Goal: Transaction & Acquisition: Book appointment/travel/reservation

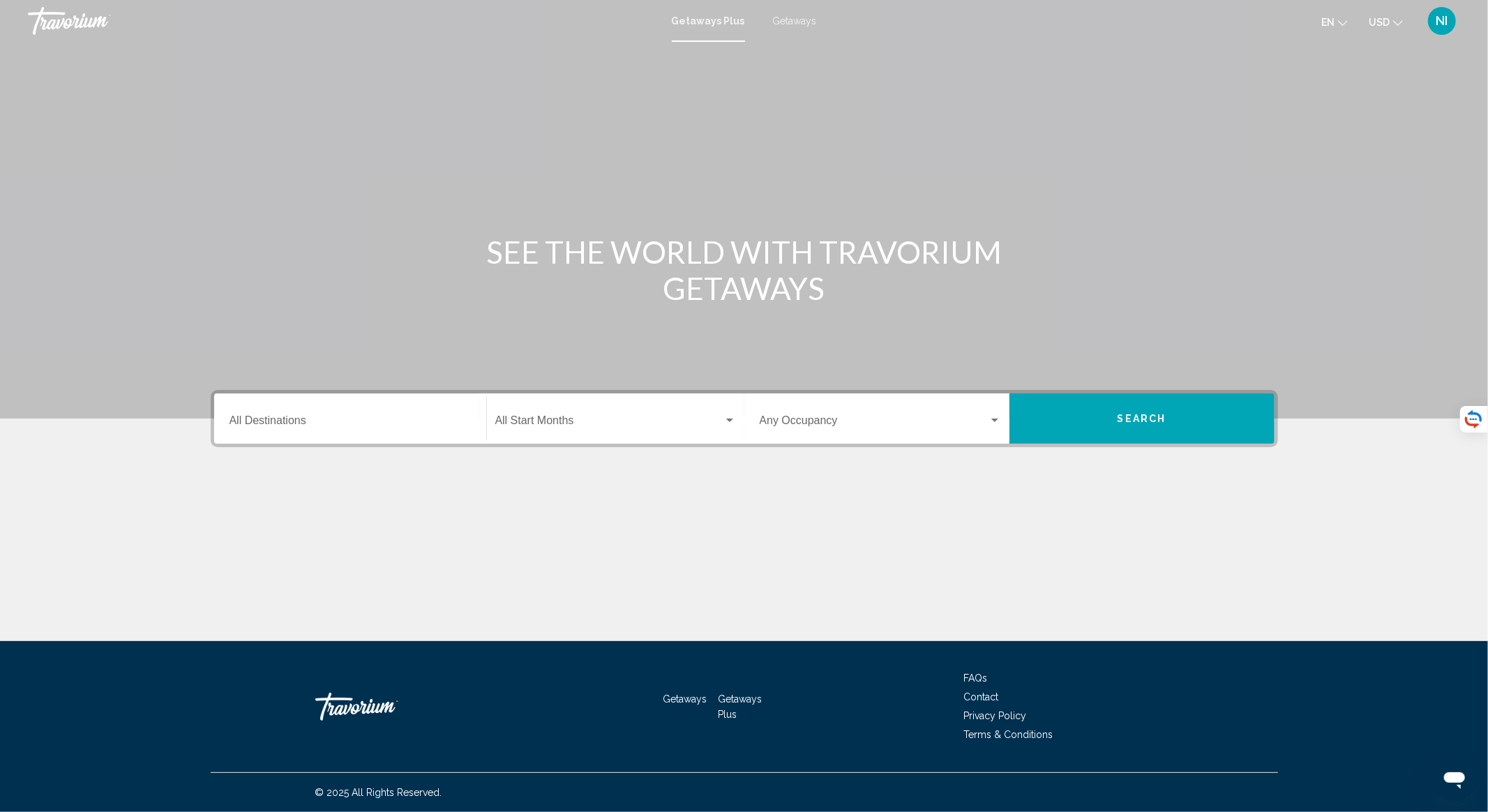
click at [805, 25] on span "Getaways" at bounding box center [795, 21] width 44 height 11
click at [356, 424] on input "Destination All Destinations" at bounding box center [350, 423] width 241 height 12
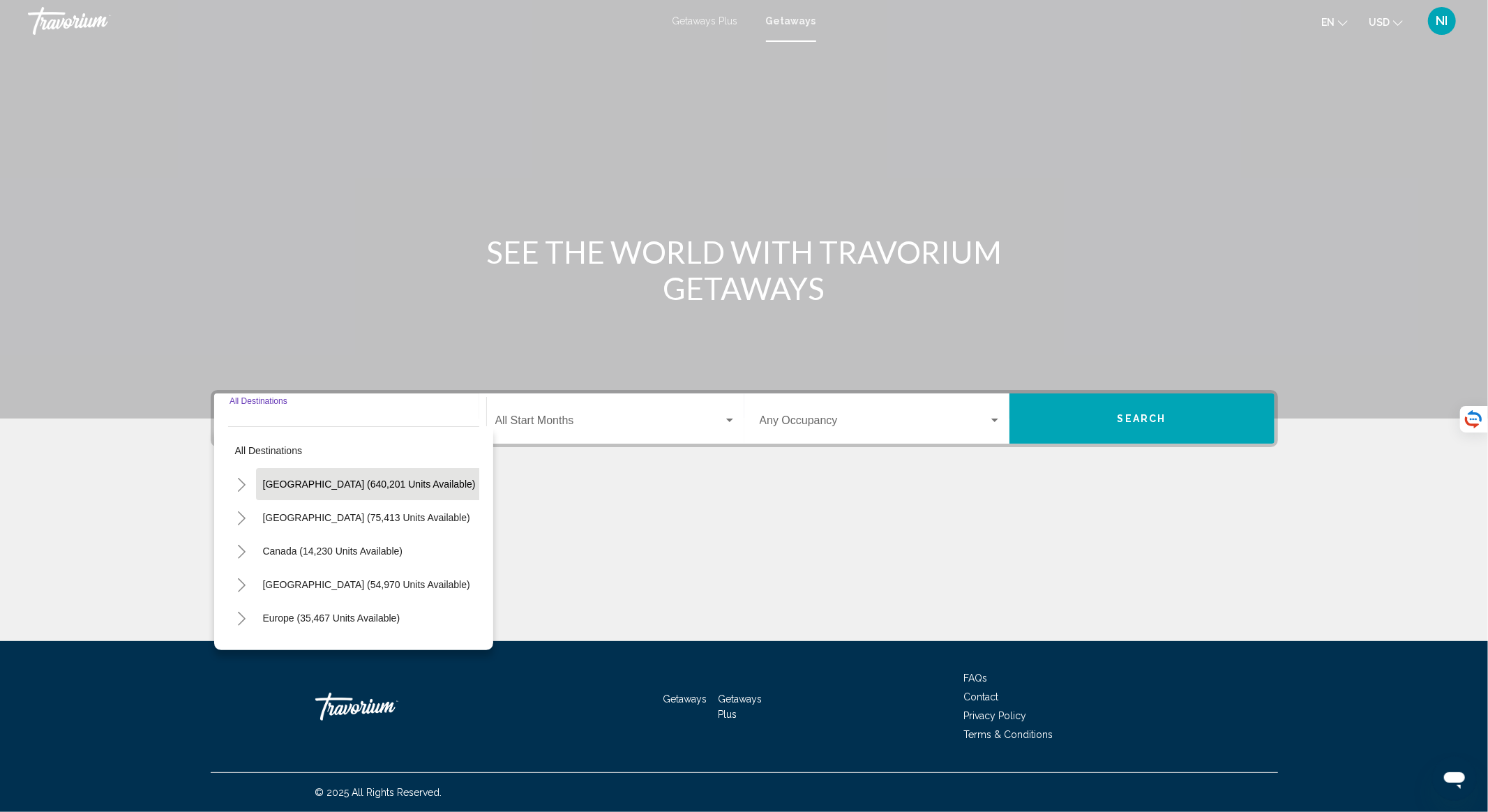
click at [354, 484] on span "United States (640,201 units available)" at bounding box center [369, 484] width 213 height 11
type input "**********"
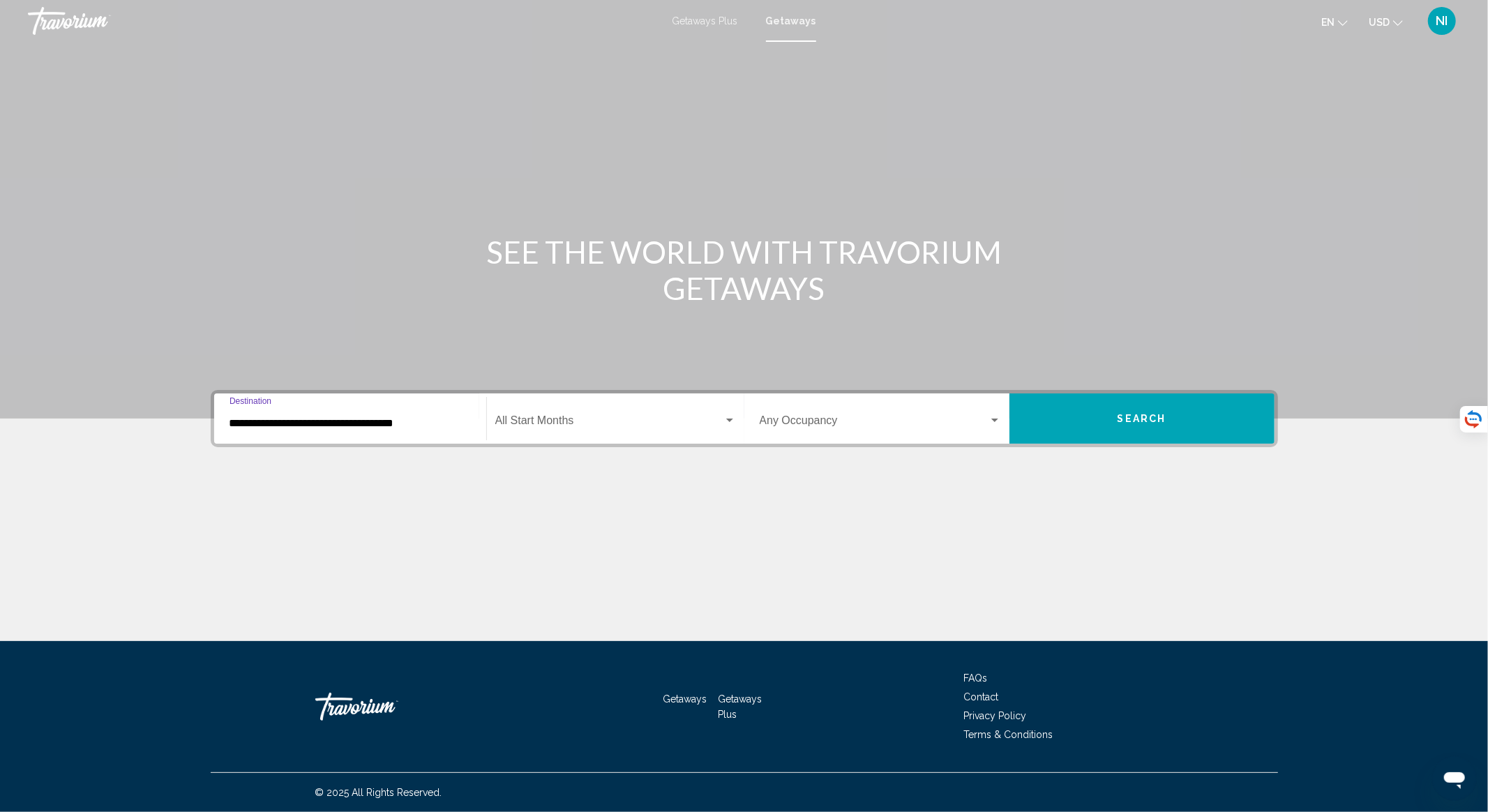
click at [572, 420] on span "Search widget" at bounding box center [609, 423] width 228 height 12
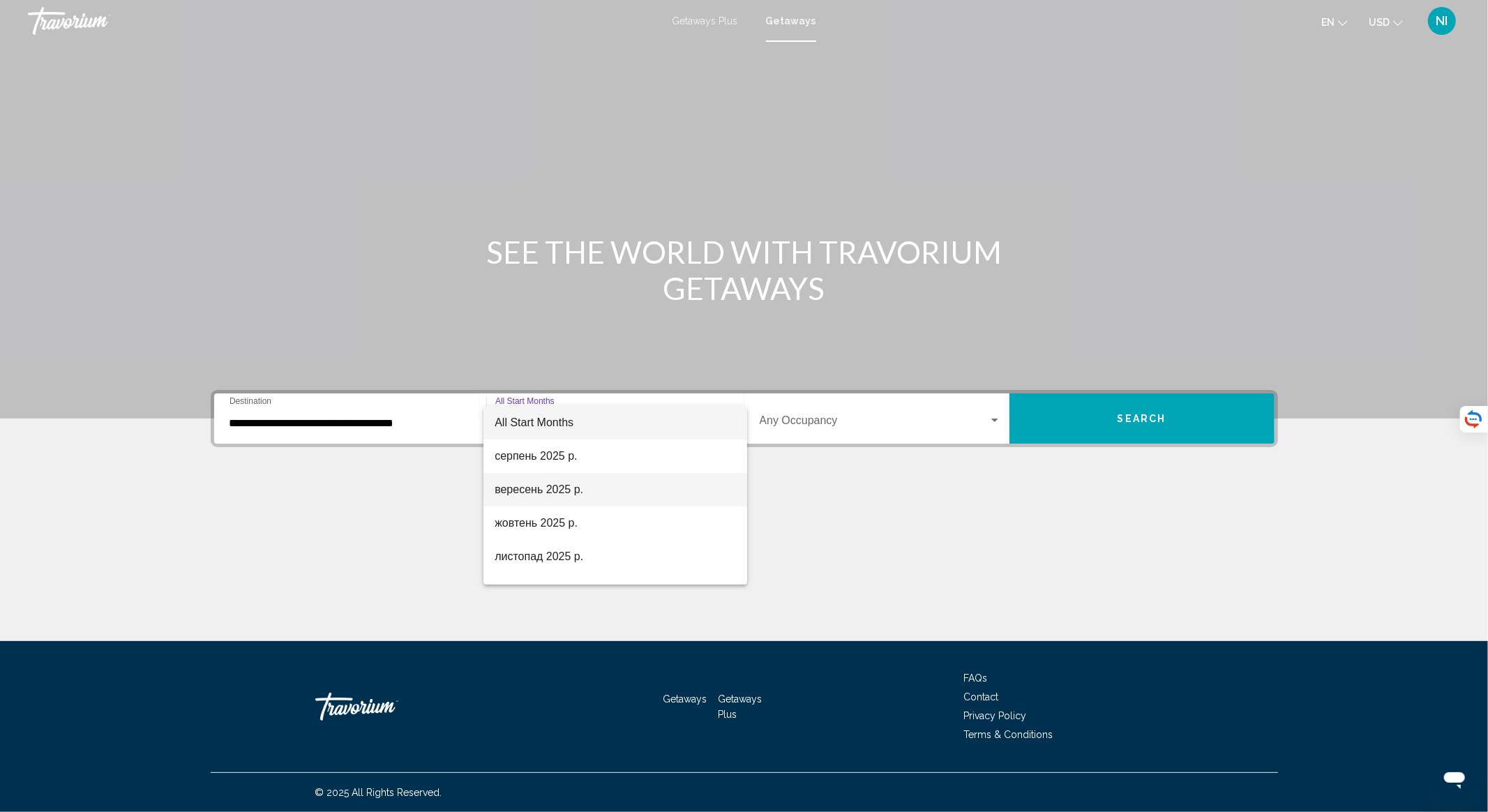
click at [562, 485] on span "вересень 2025 р." at bounding box center [615, 490] width 241 height 34
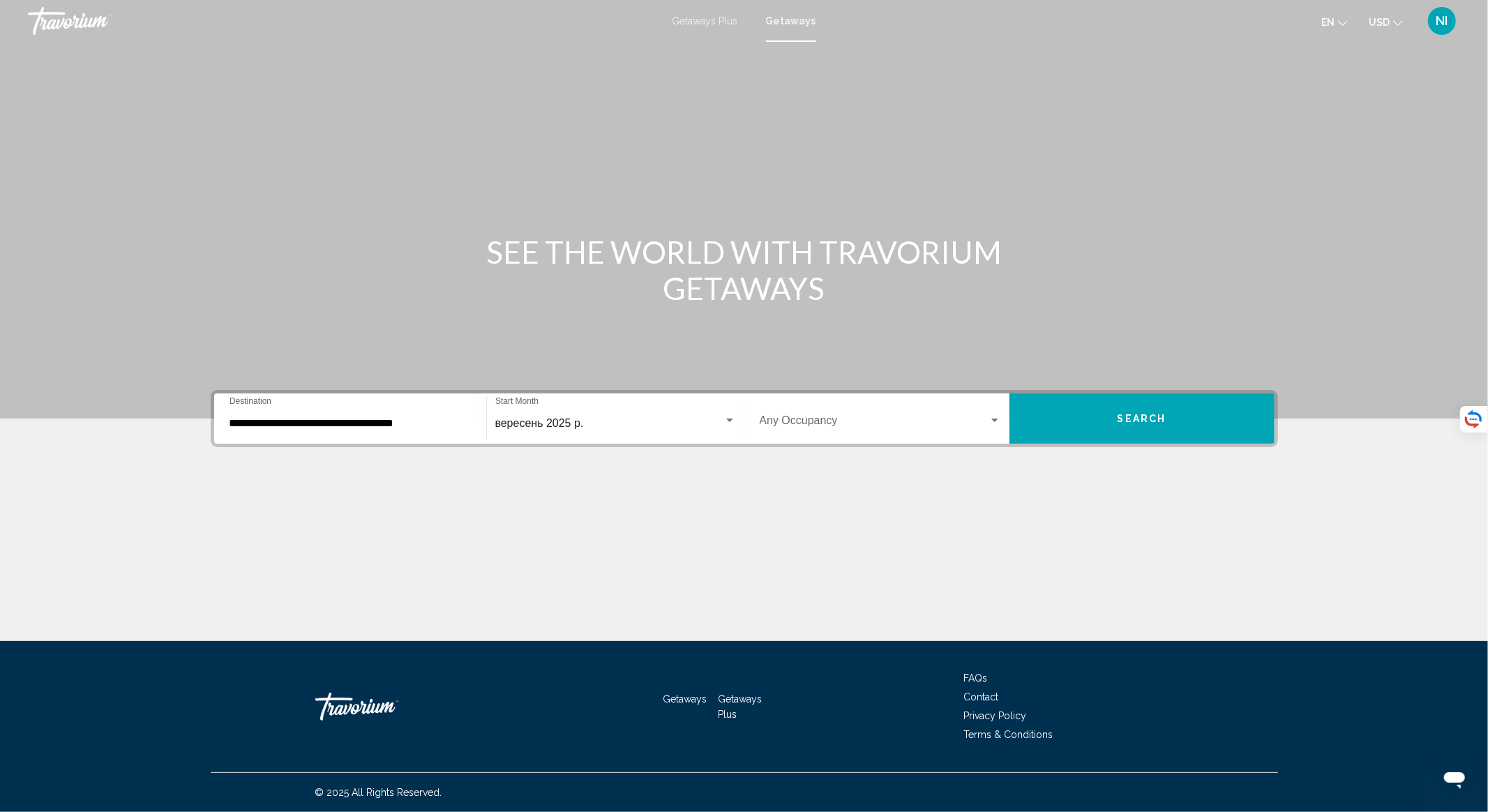
click at [792, 429] on div "Occupancy Any Occupancy" at bounding box center [880, 418] width 241 height 44
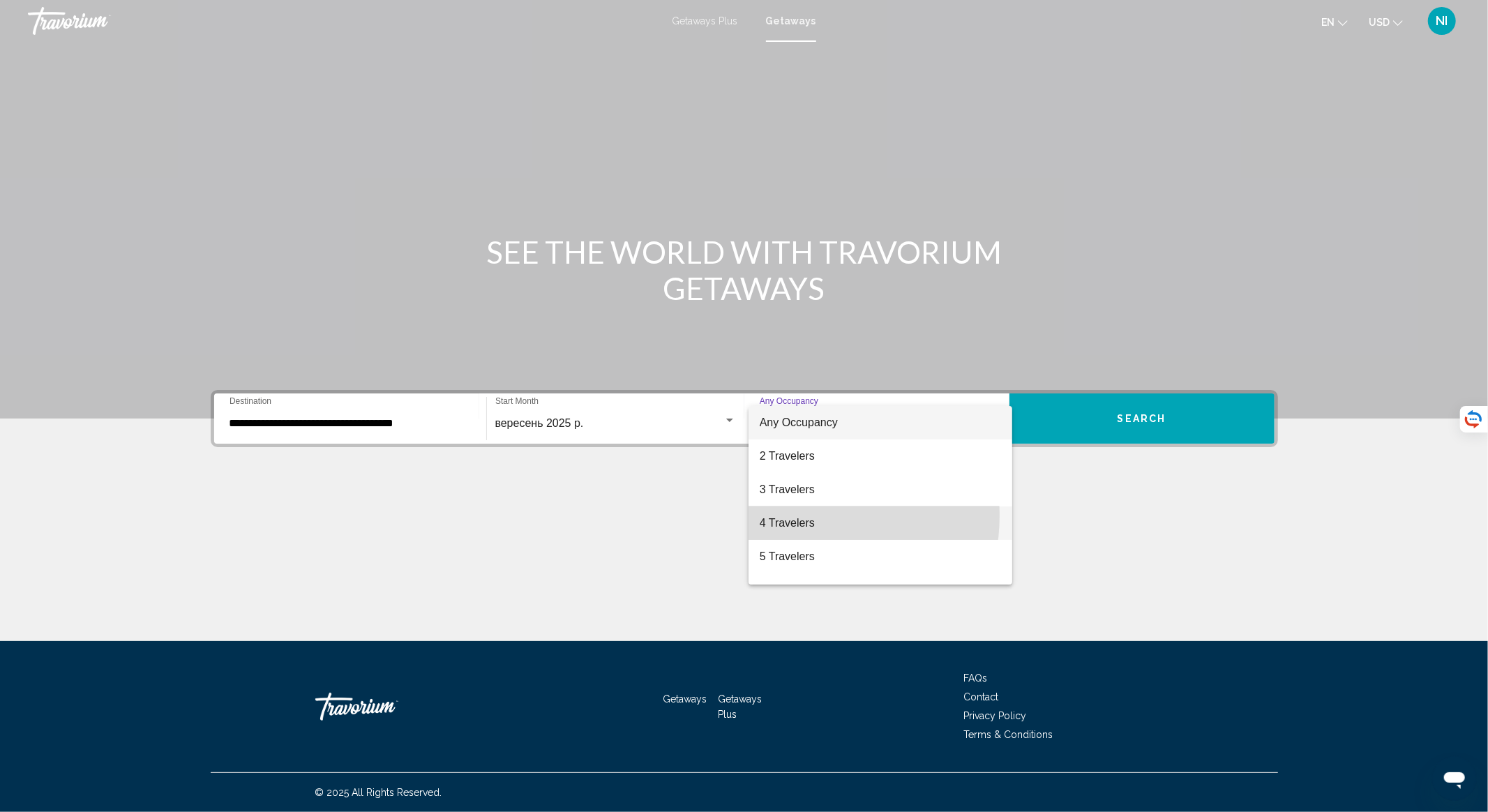
click at [784, 514] on span "4 Travelers" at bounding box center [880, 523] width 241 height 34
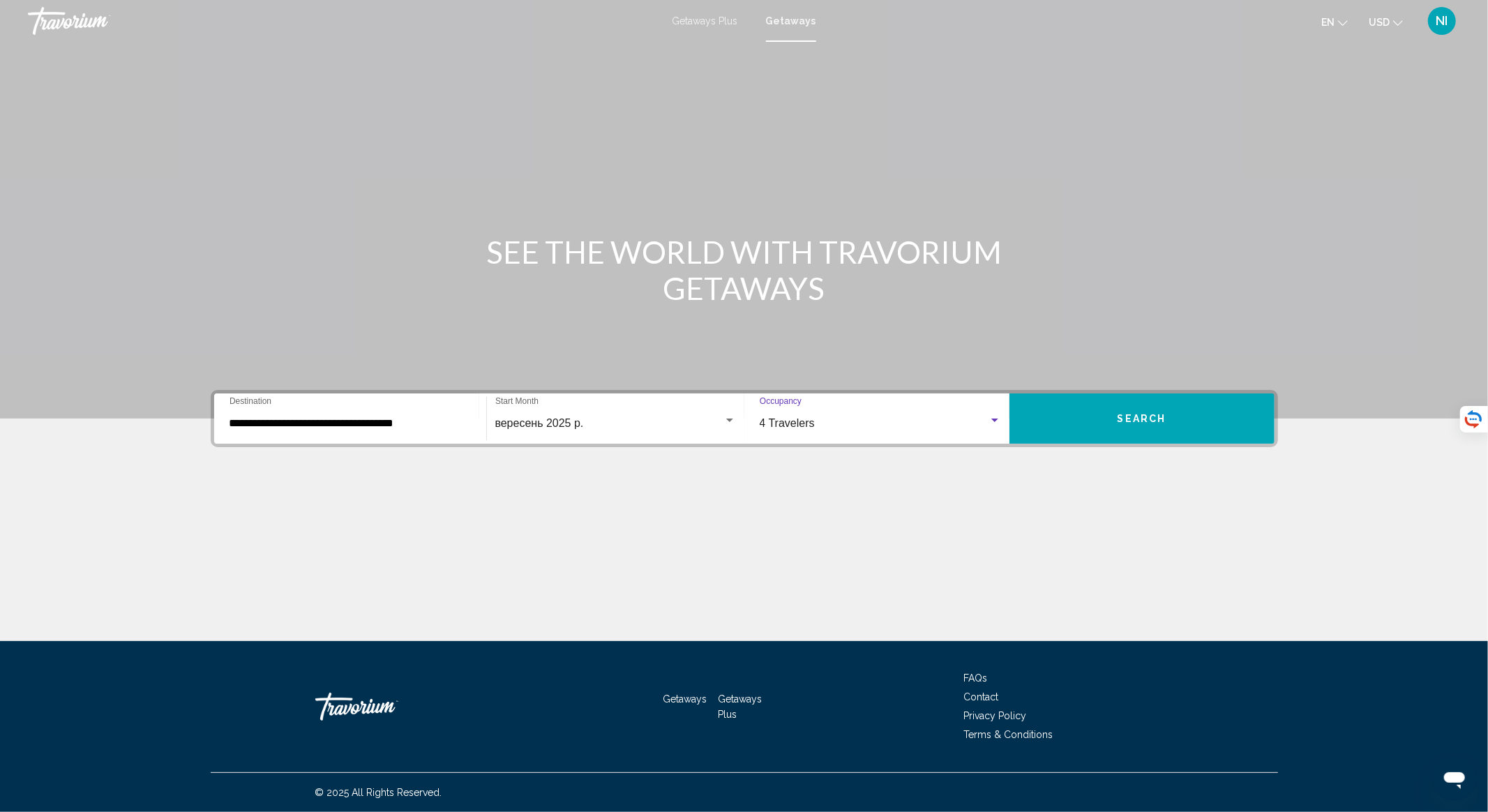
click at [1087, 424] on button "Search" at bounding box center [1142, 418] width 265 height 51
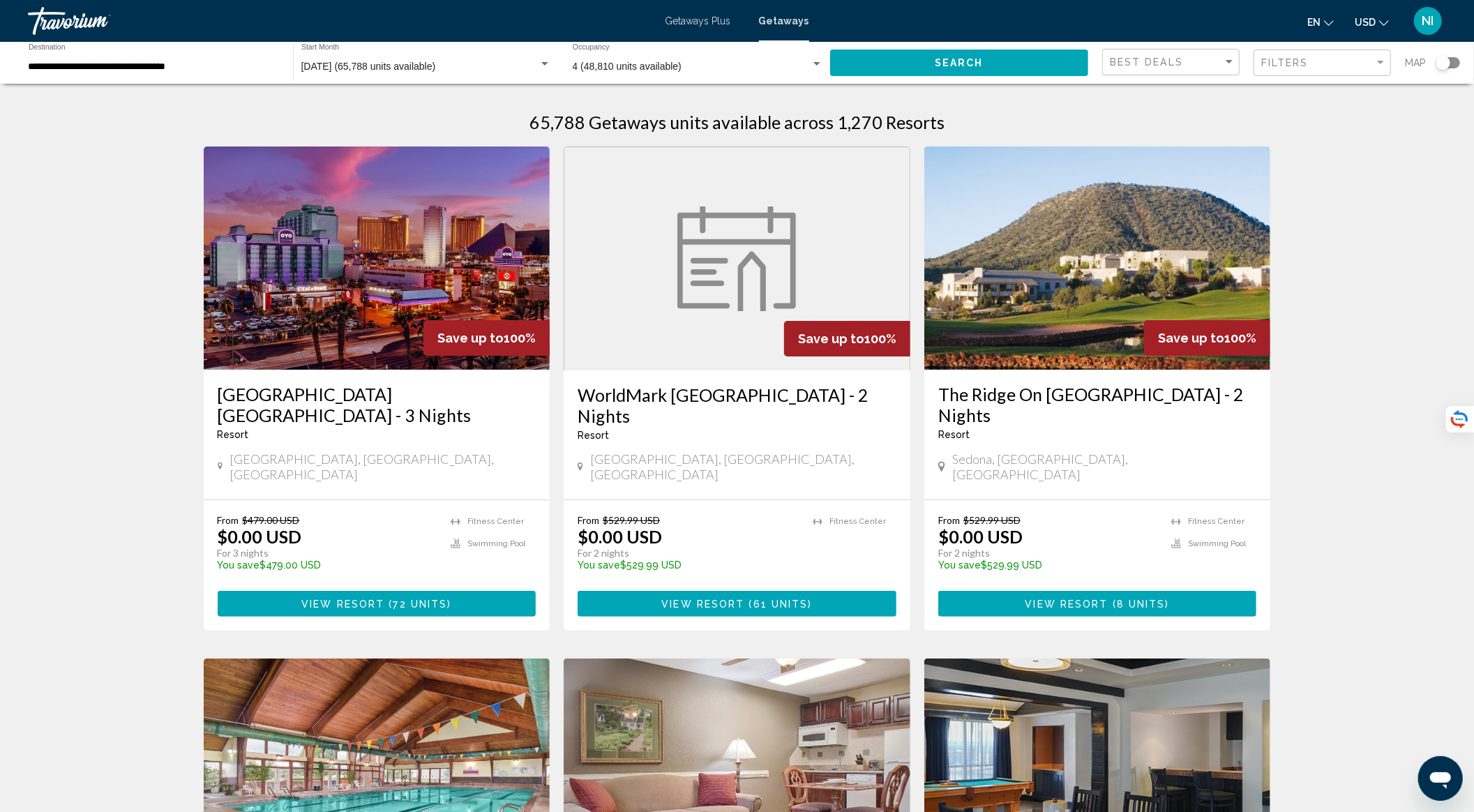
click at [168, 74] on div "**********" at bounding box center [154, 63] width 251 height 38
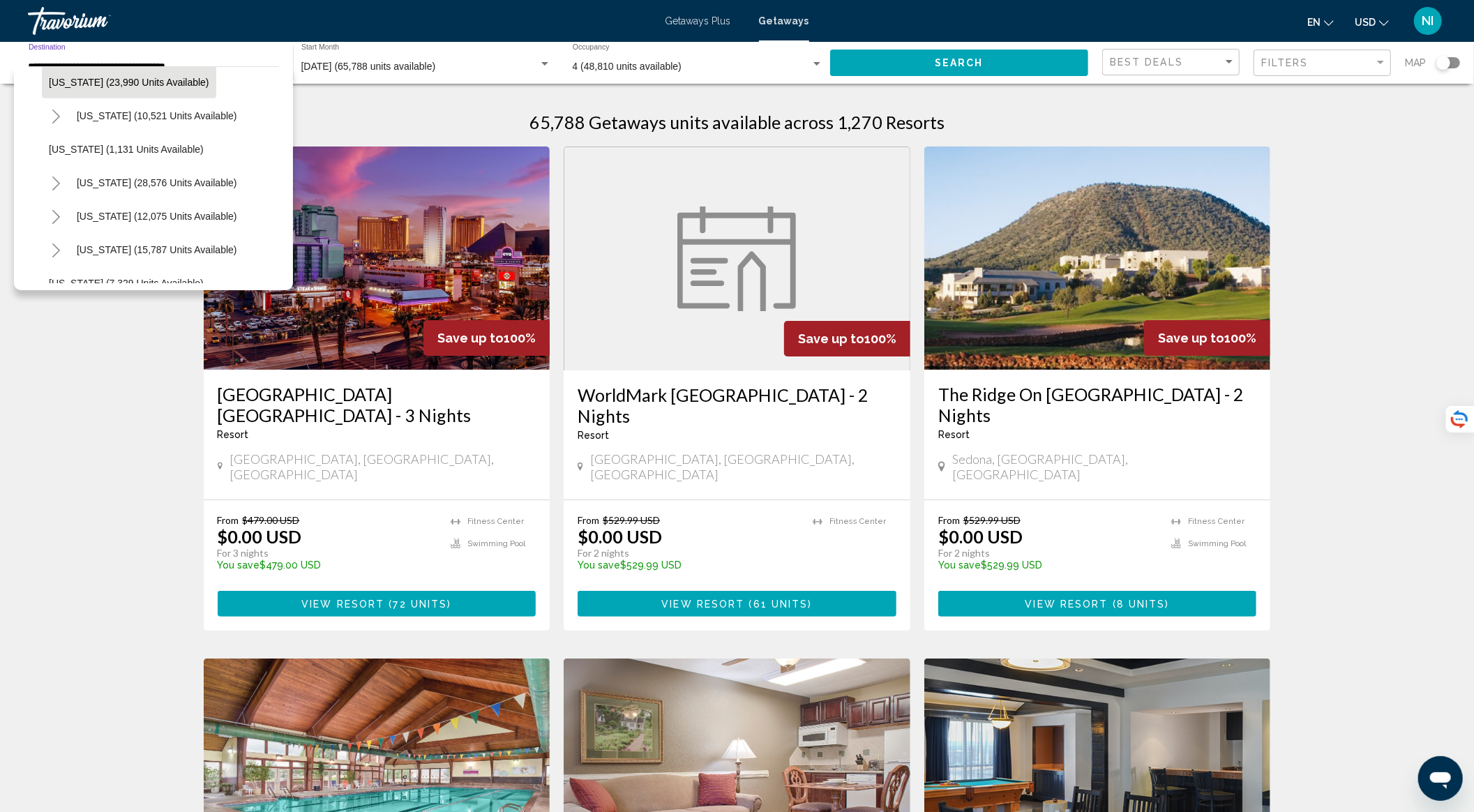
scroll to position [1116, 0]
click at [188, 177] on span "South Carolina (28,576 units available)" at bounding box center [157, 180] width 161 height 11
type input "**********"
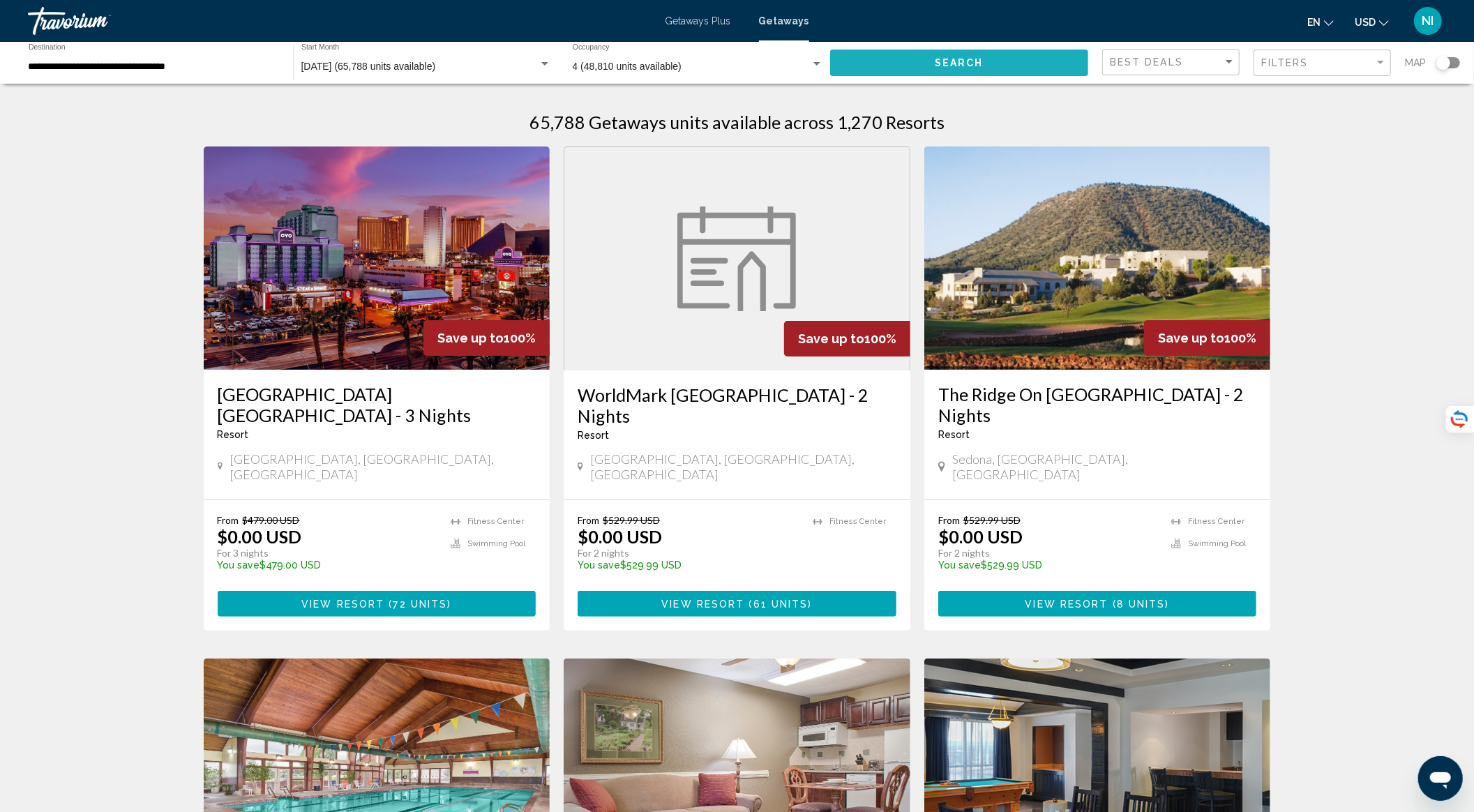
click at [968, 63] on span "Search" at bounding box center [959, 63] width 49 height 11
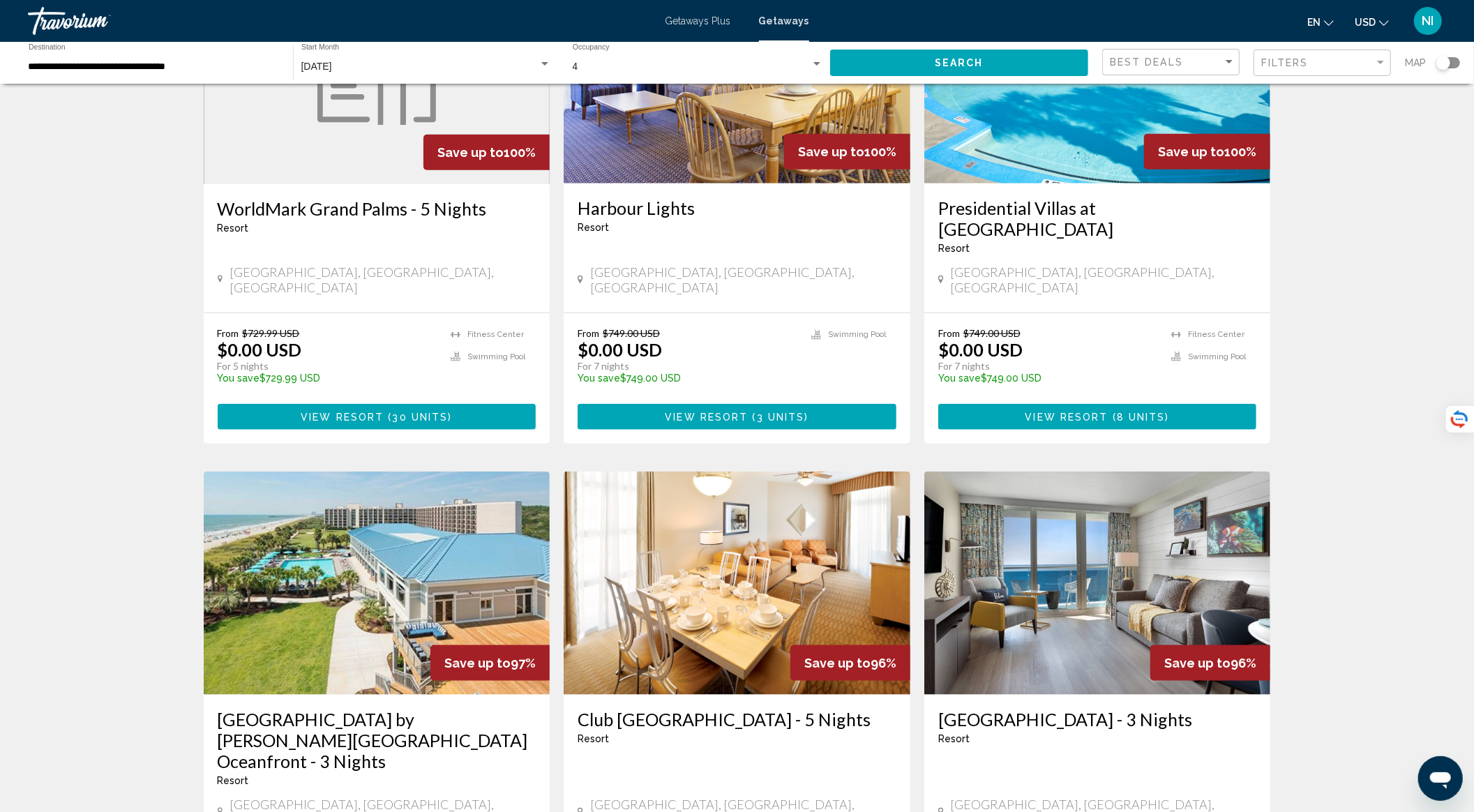
scroll to position [1488, 0]
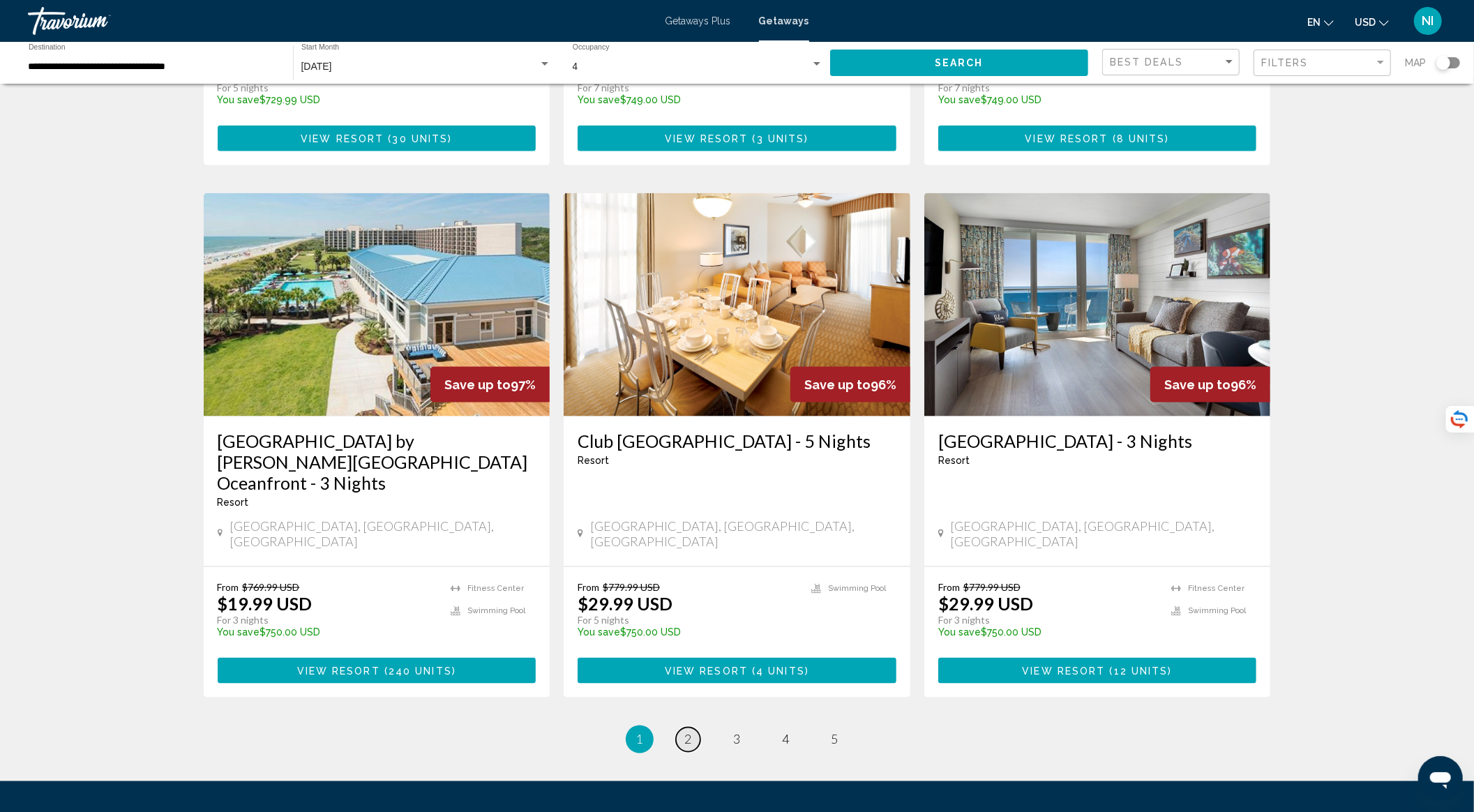
click at [684, 727] on link "page 2" at bounding box center [688, 739] width 24 height 24
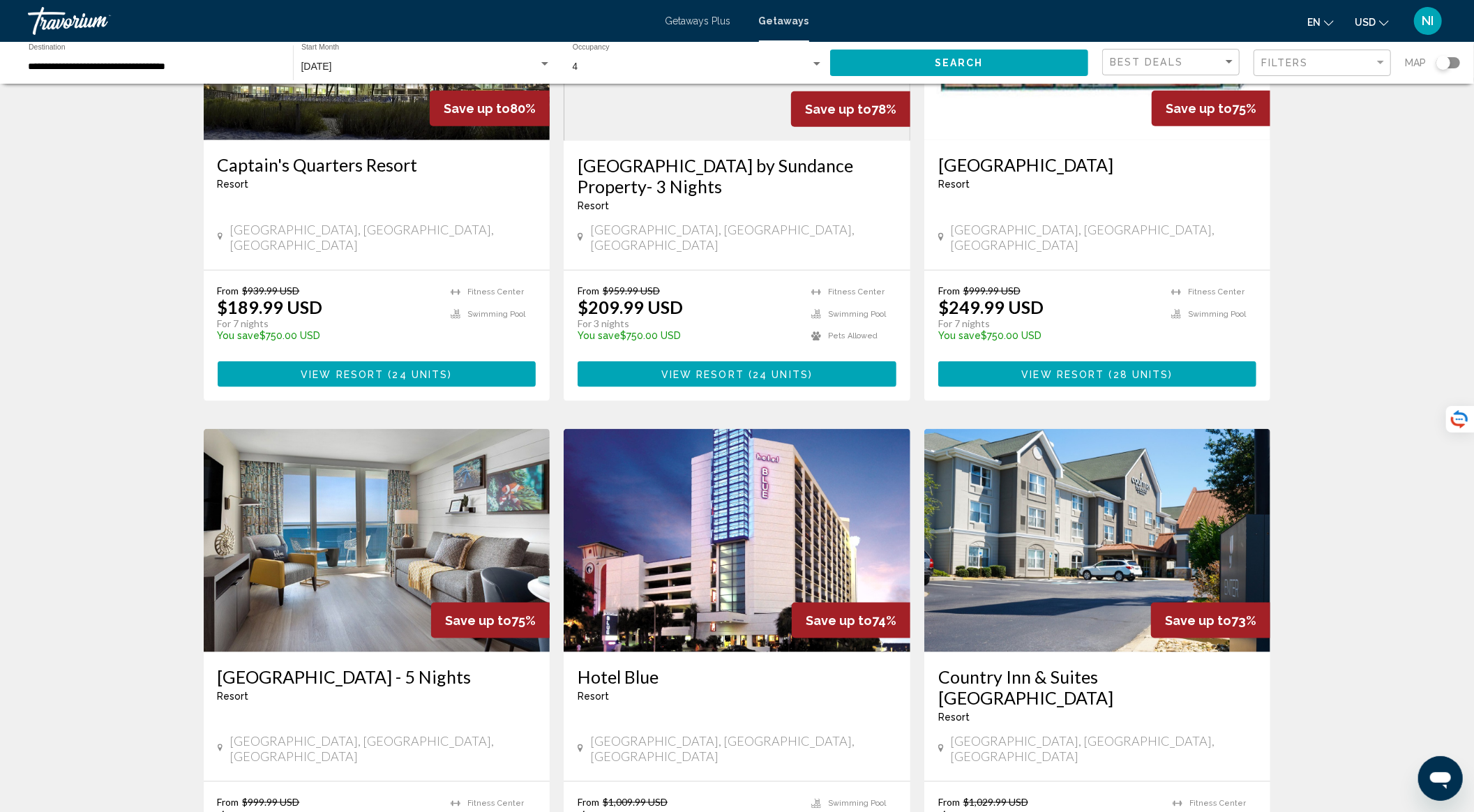
scroll to position [1488, 0]
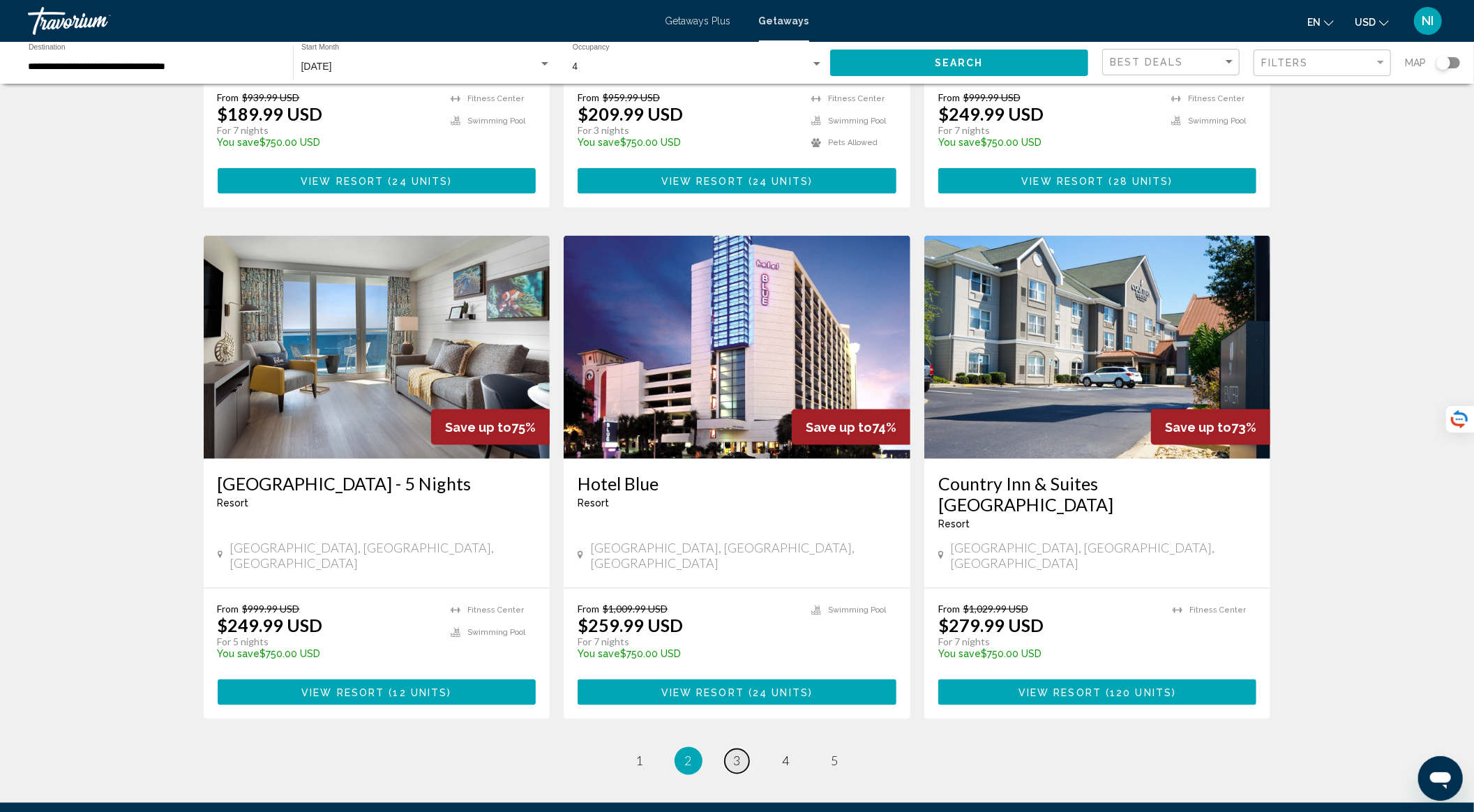
click at [738, 753] on span "3" at bounding box center [737, 761] width 7 height 15
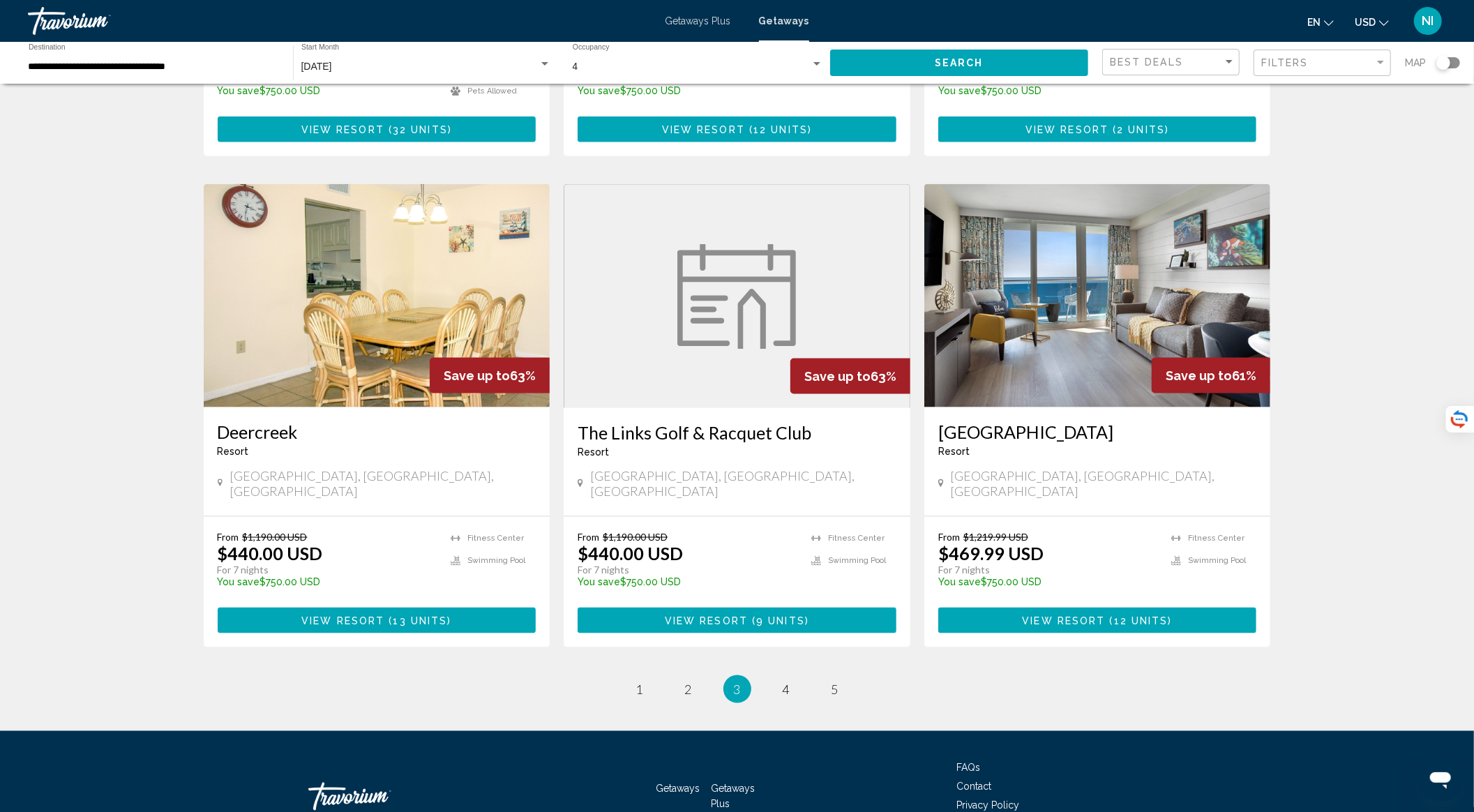
scroll to position [1502, 0]
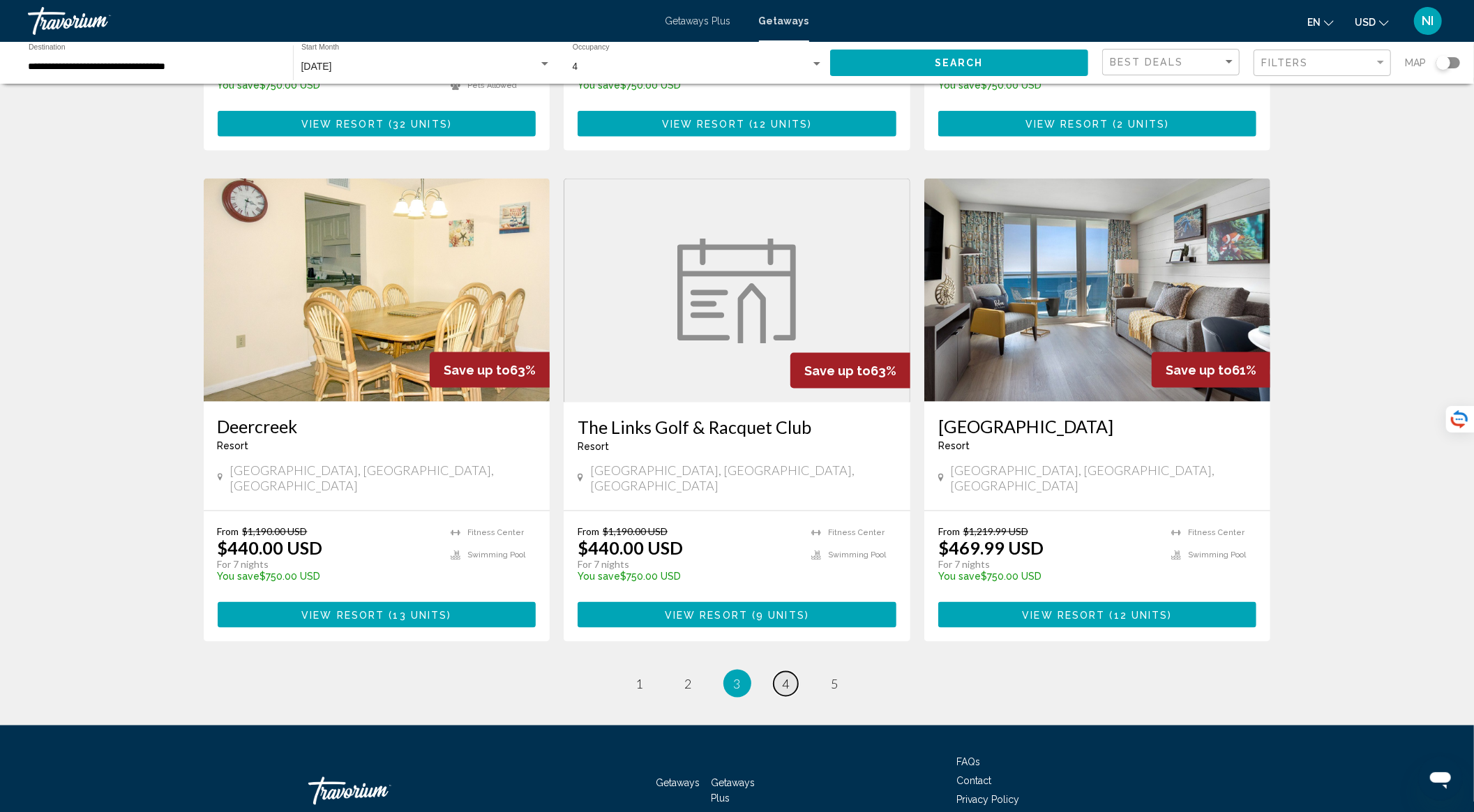
click at [792, 671] on link "page 4" at bounding box center [785, 683] width 24 height 24
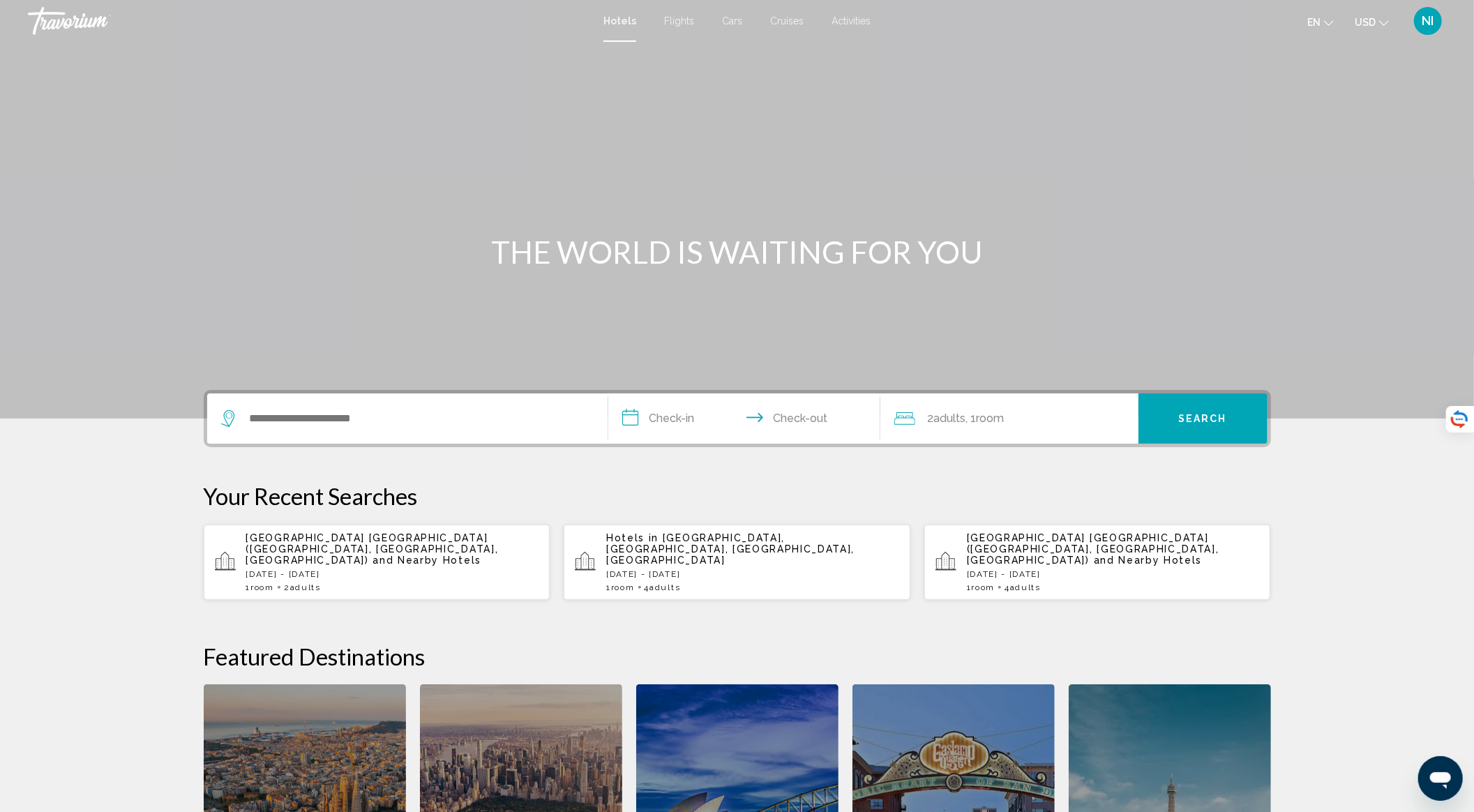
click at [403, 569] on p "[DATE] - [DATE]" at bounding box center [393, 573] width 293 height 10
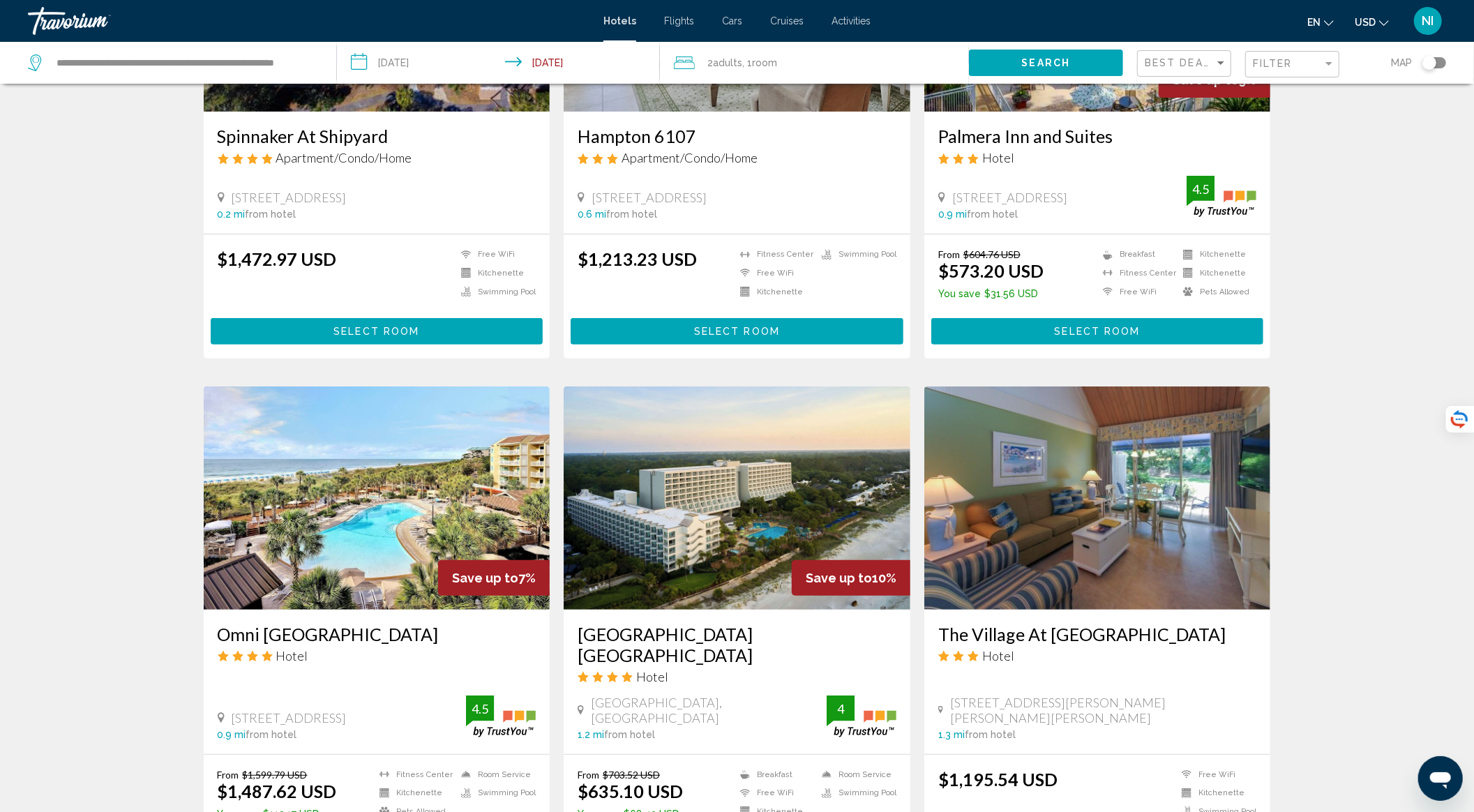
scroll to position [279, 0]
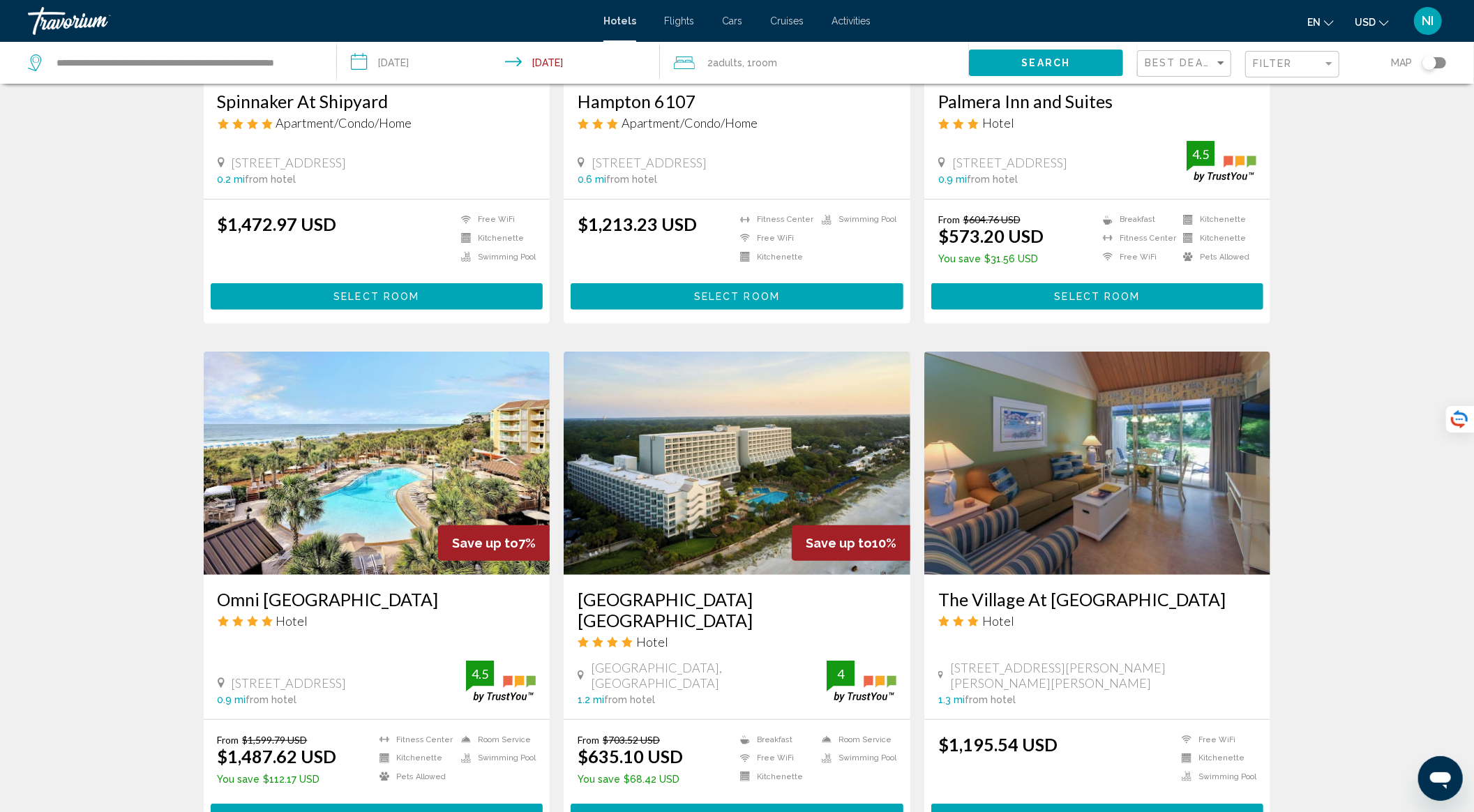
click at [1066, 299] on span "Select Room" at bounding box center [1097, 297] width 86 height 11
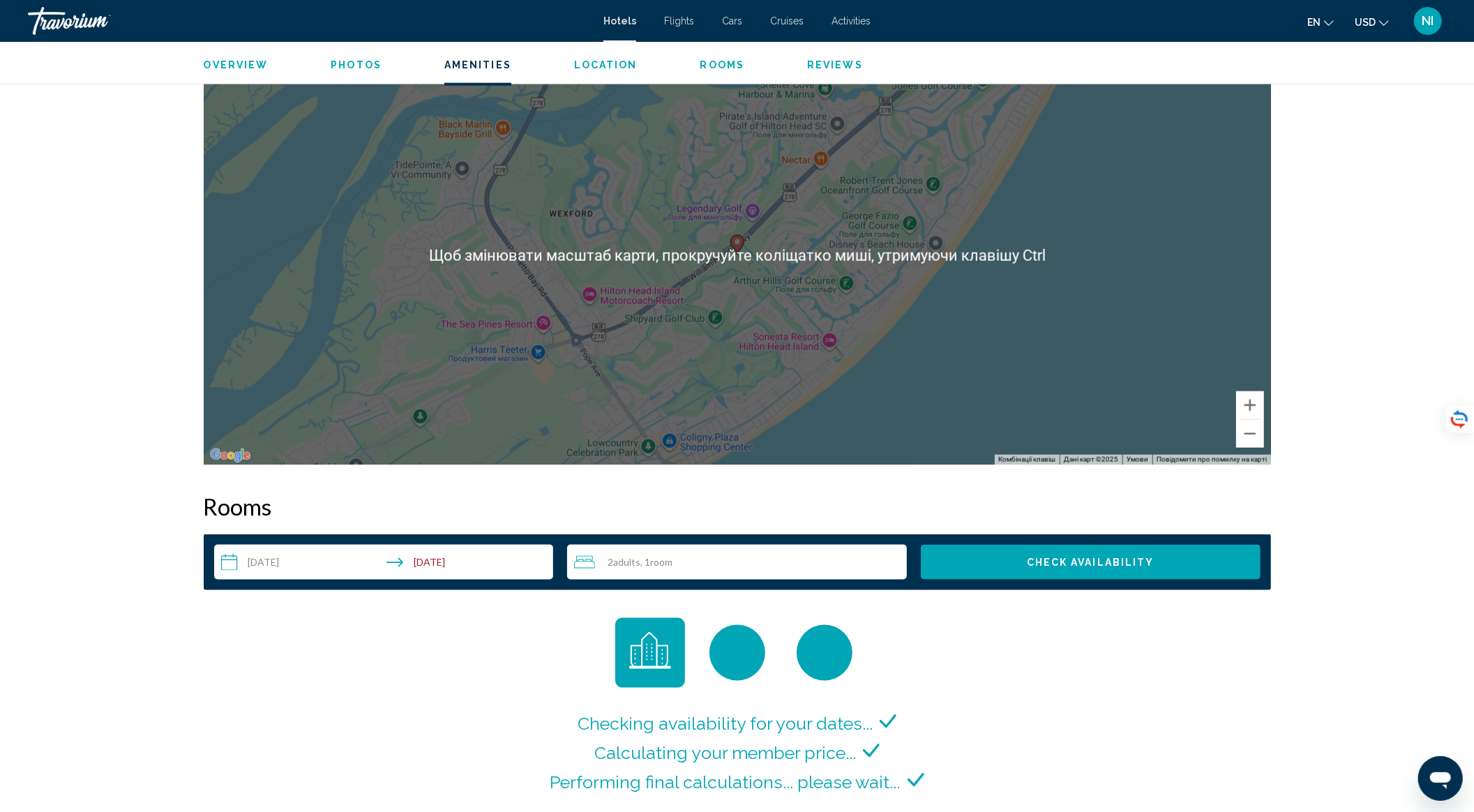
scroll to position [1580, 0]
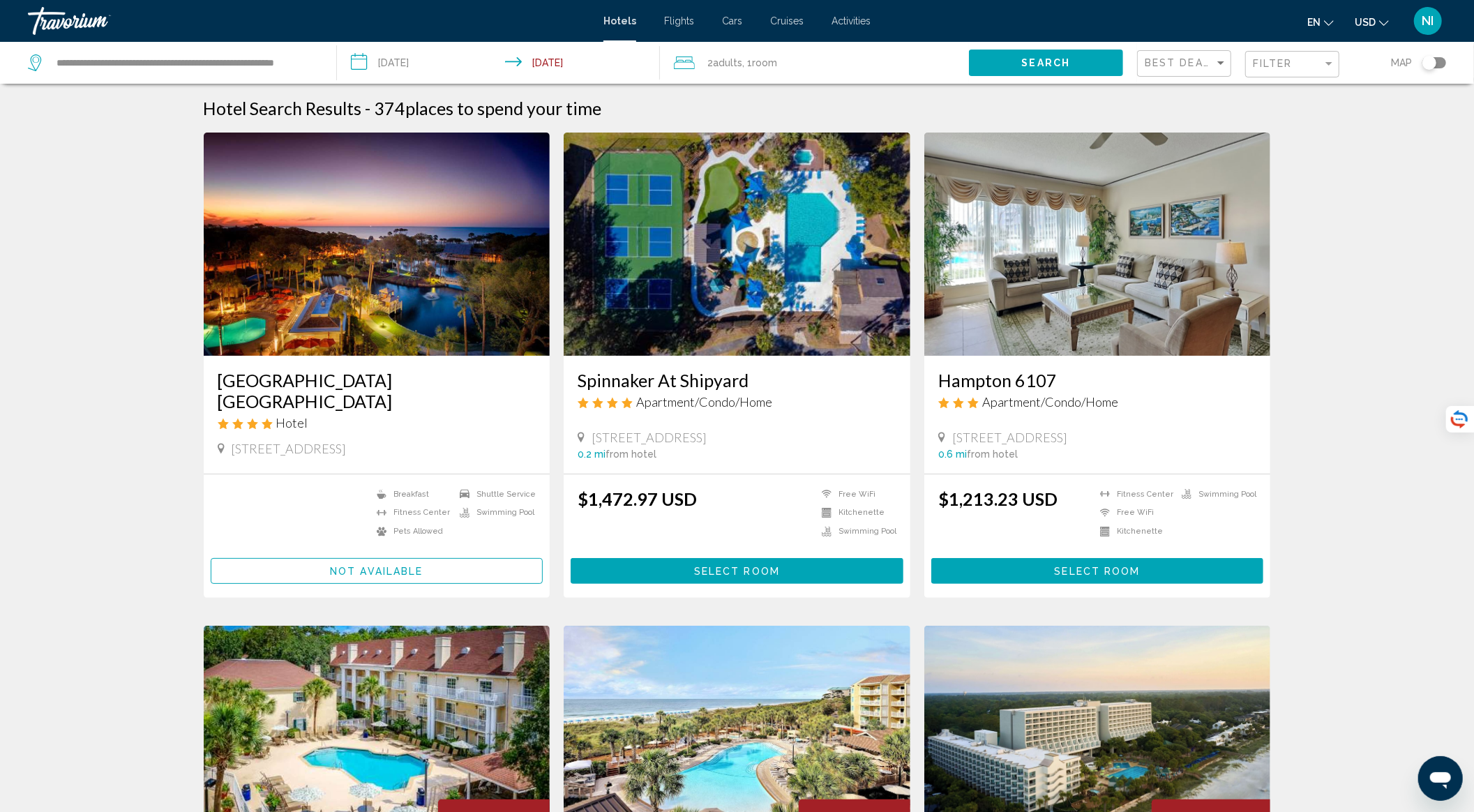
drag, startPoint x: 389, startPoint y: 289, endPoint x: 442, endPoint y: 374, distance: 100.2
click at [389, 289] on img "Main content" at bounding box center [377, 244] width 347 height 224
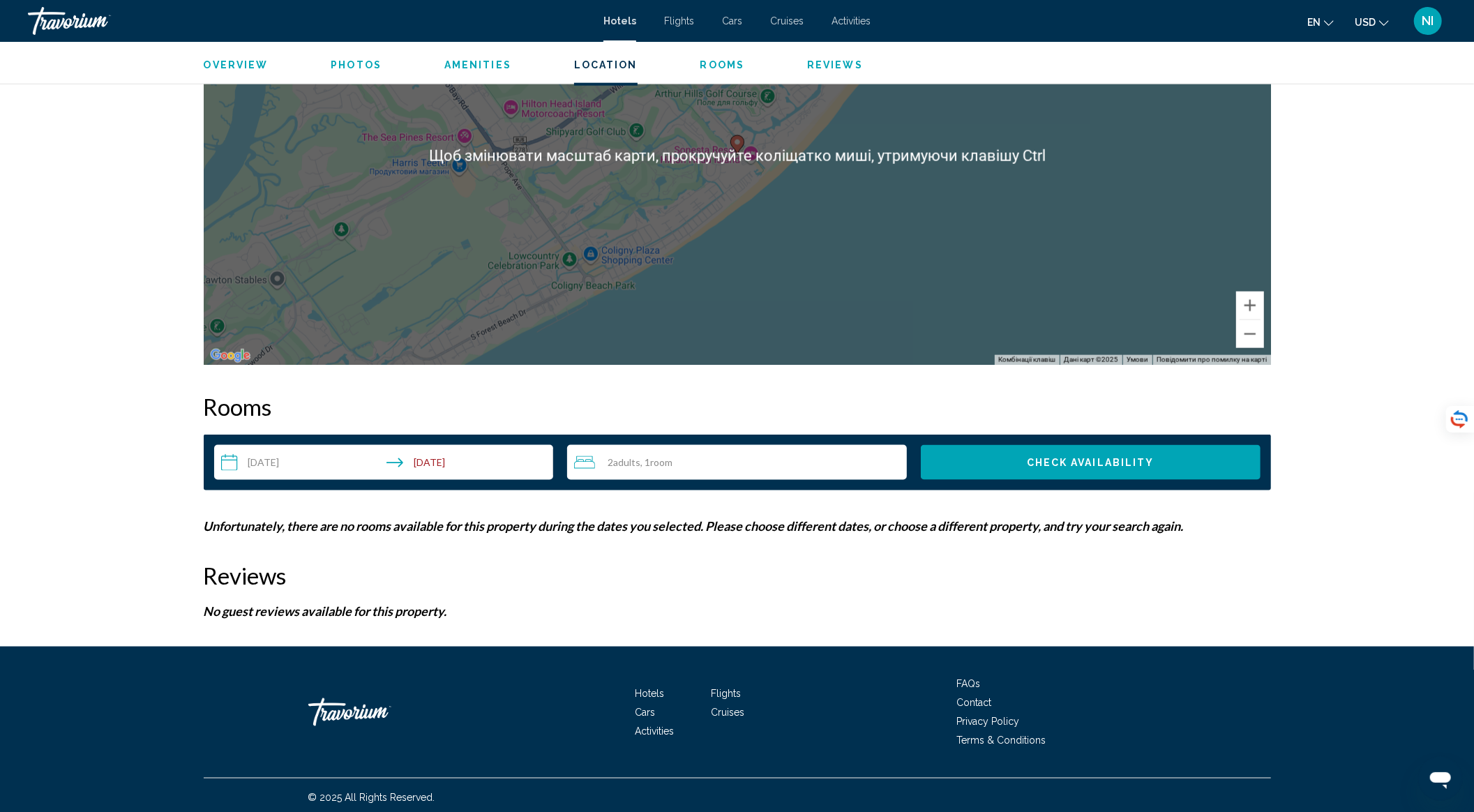
scroll to position [1462, 0]
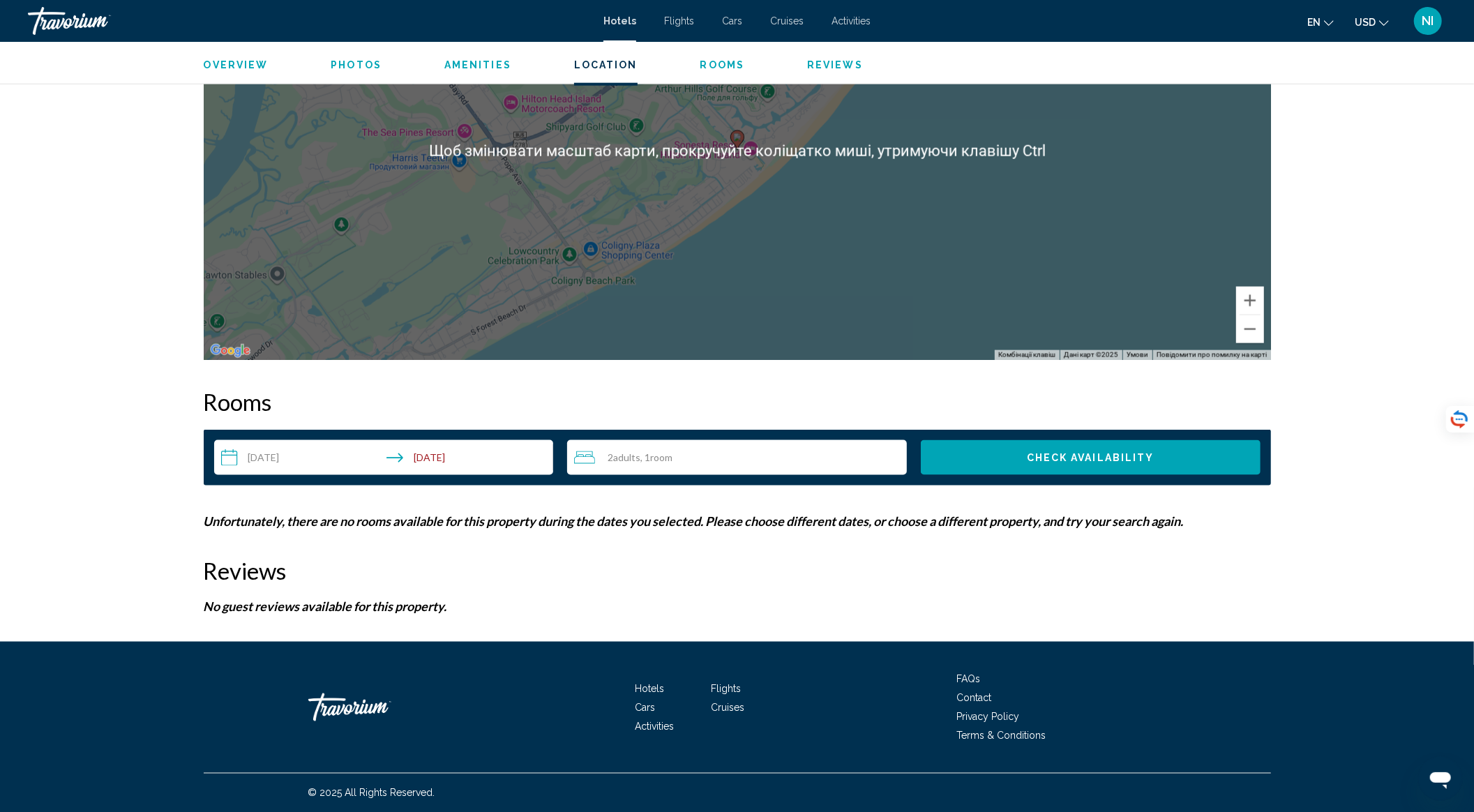
click at [299, 458] on input "**********" at bounding box center [386, 459] width 345 height 39
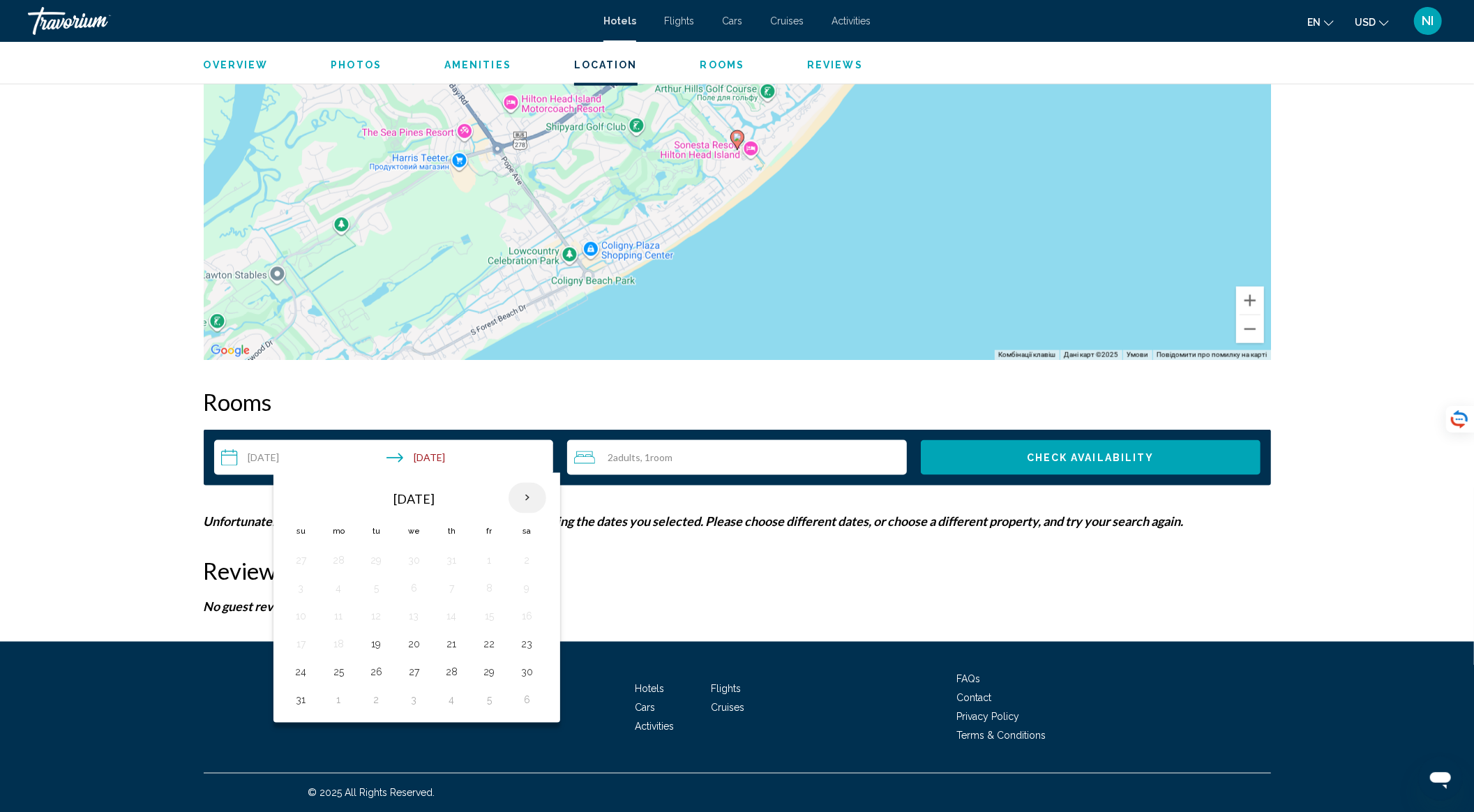
click at [522, 492] on th "Next month" at bounding box center [527, 498] width 37 height 31
click at [444, 560] on button "4" at bounding box center [452, 560] width 22 height 20
click at [309, 583] on button "7" at bounding box center [301, 588] width 22 height 20
type input "**********"
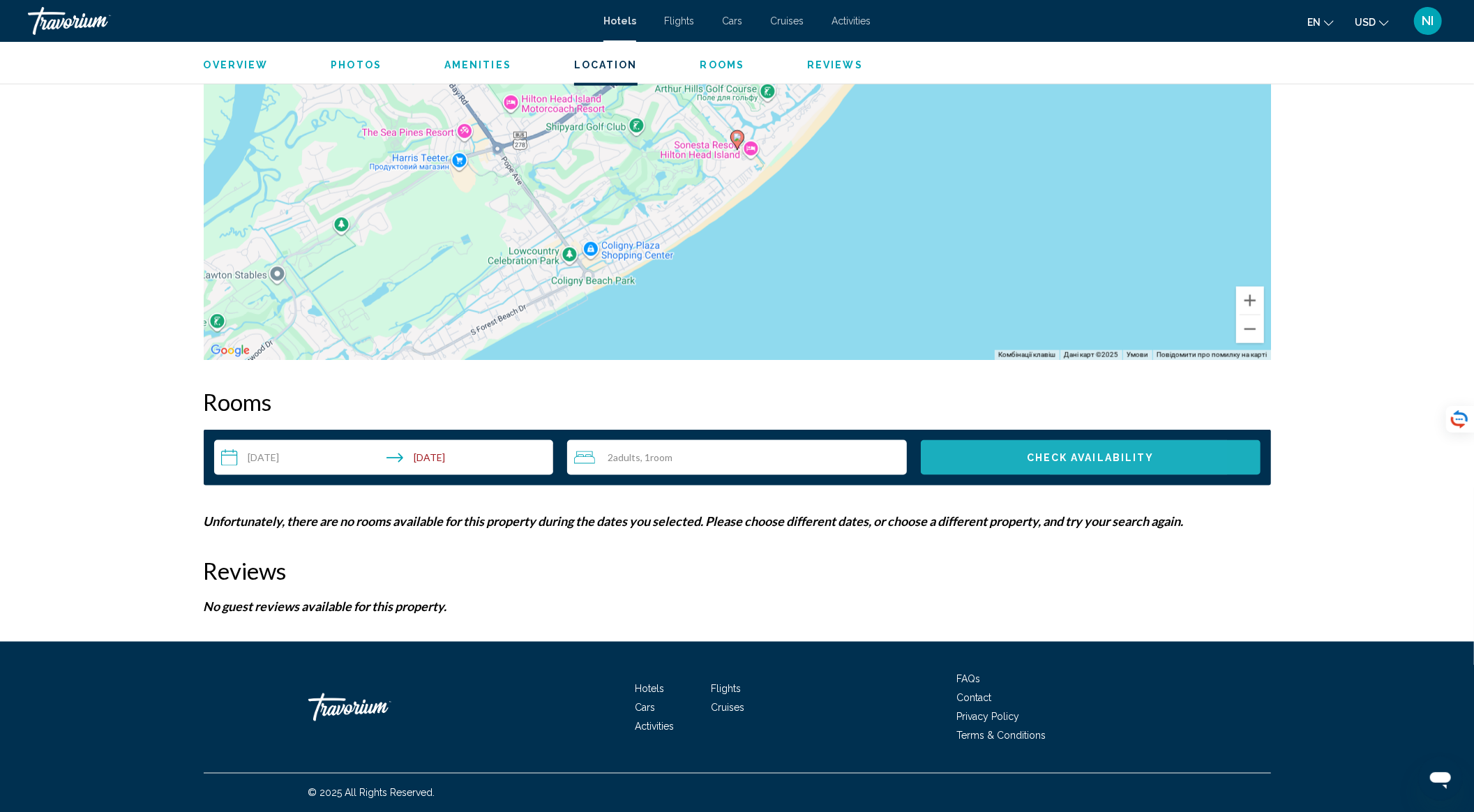
click at [978, 461] on button "Check Availability" at bounding box center [1090, 457] width 339 height 35
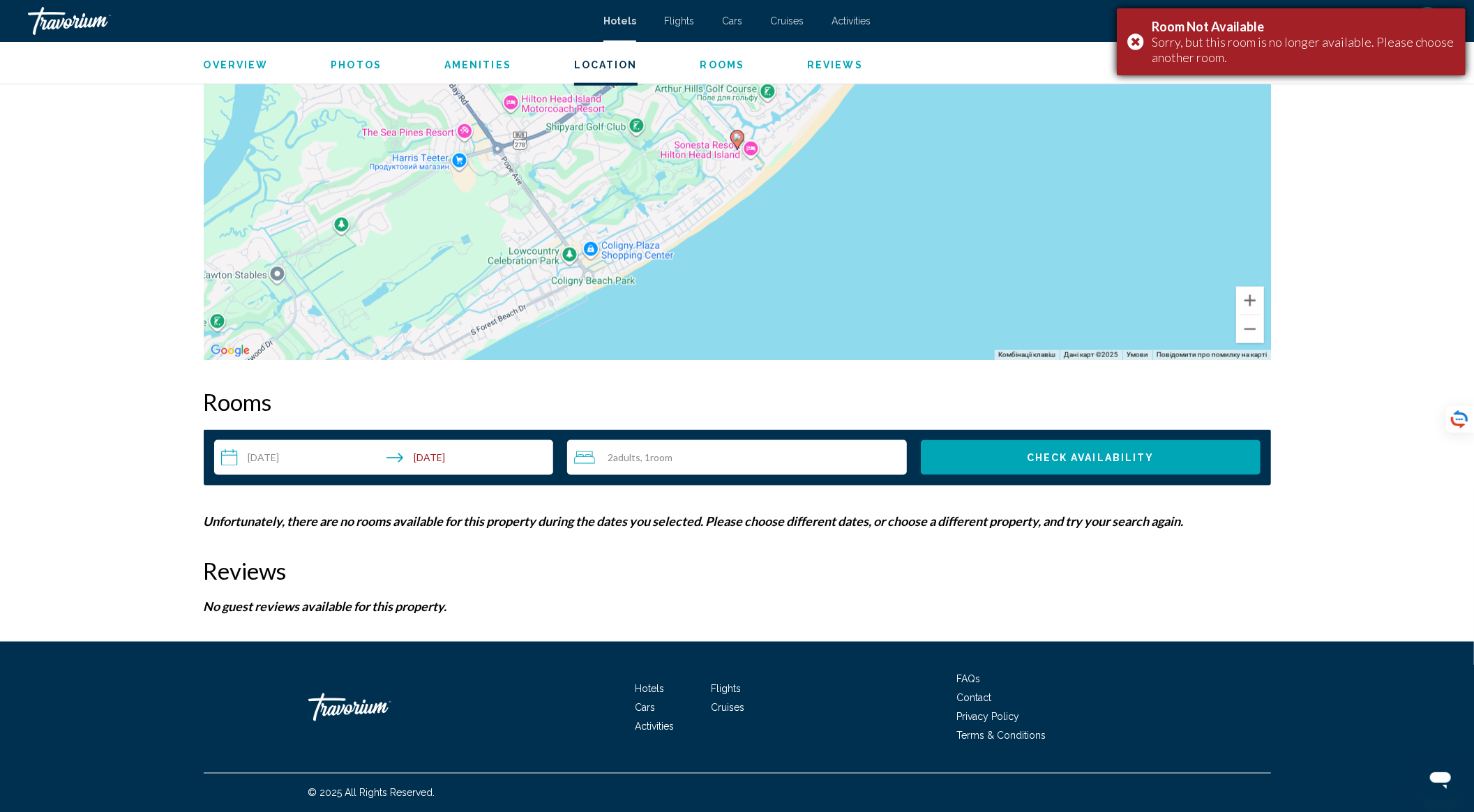
click at [1142, 42] on div "Room Not Available Sorry, but this room is no longer available. Please choose a…" at bounding box center [1291, 41] width 349 height 67
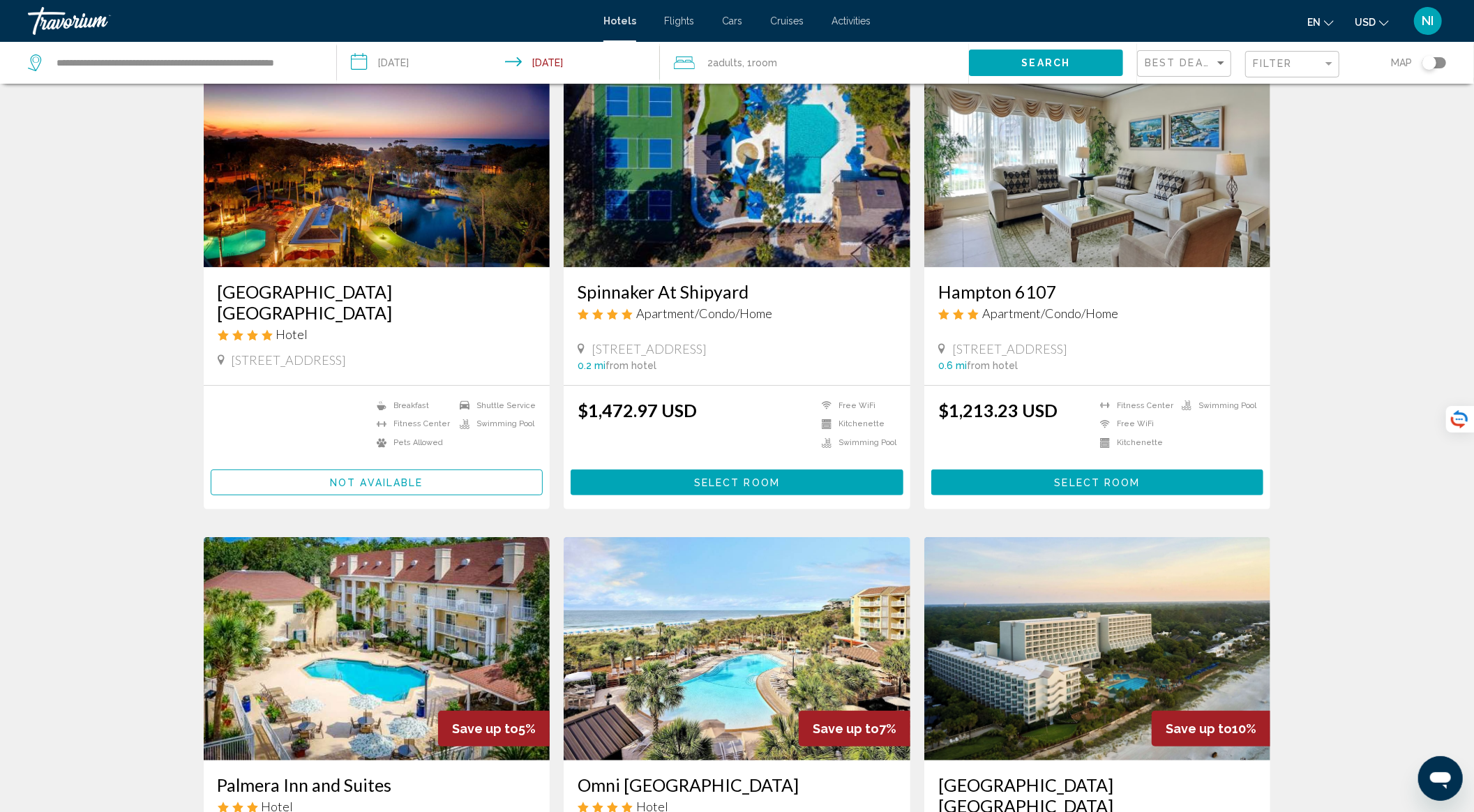
scroll to position [465, 0]
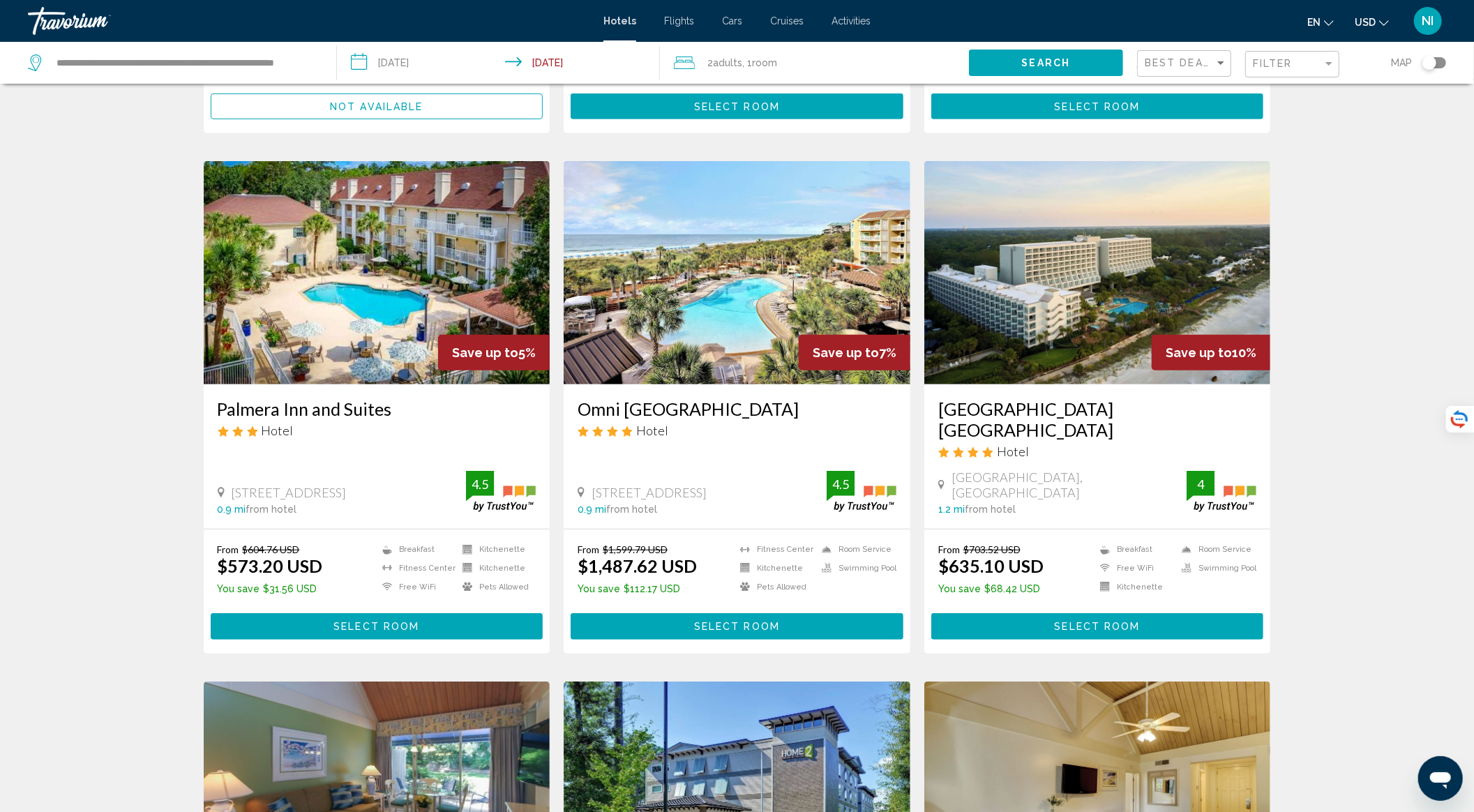
click at [990, 613] on button "Select Room" at bounding box center [1097, 625] width 333 height 26
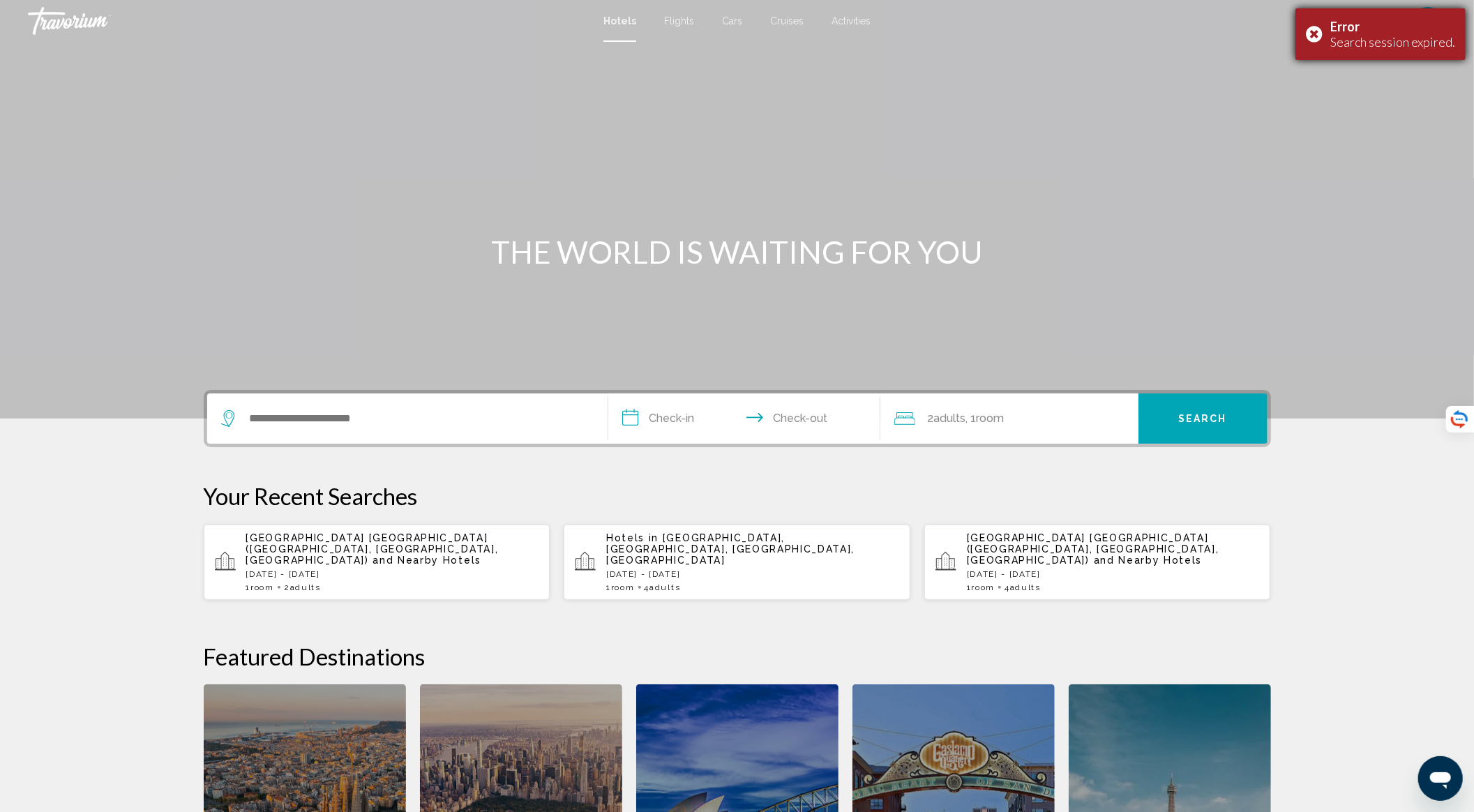
click at [1316, 36] on div "Error Search session expired." at bounding box center [1380, 34] width 170 height 51
click at [423, 555] on span "and Nearby Hotels" at bounding box center [427, 560] width 108 height 11
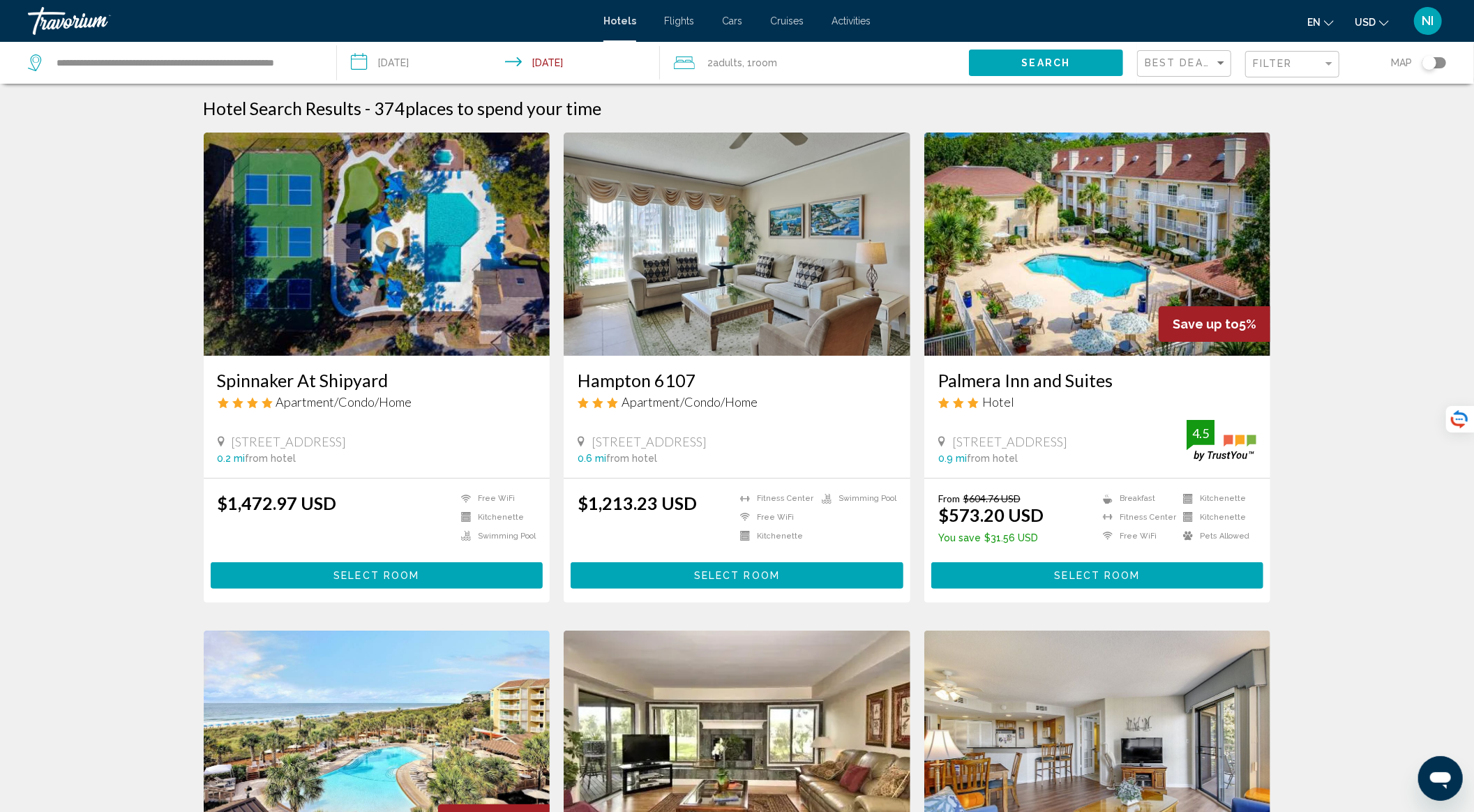
click at [1232, 64] on div "Best Deals Filter Map" at bounding box center [1291, 62] width 309 height 42
click at [1217, 64] on div "Sort by" at bounding box center [1221, 63] width 7 height 4
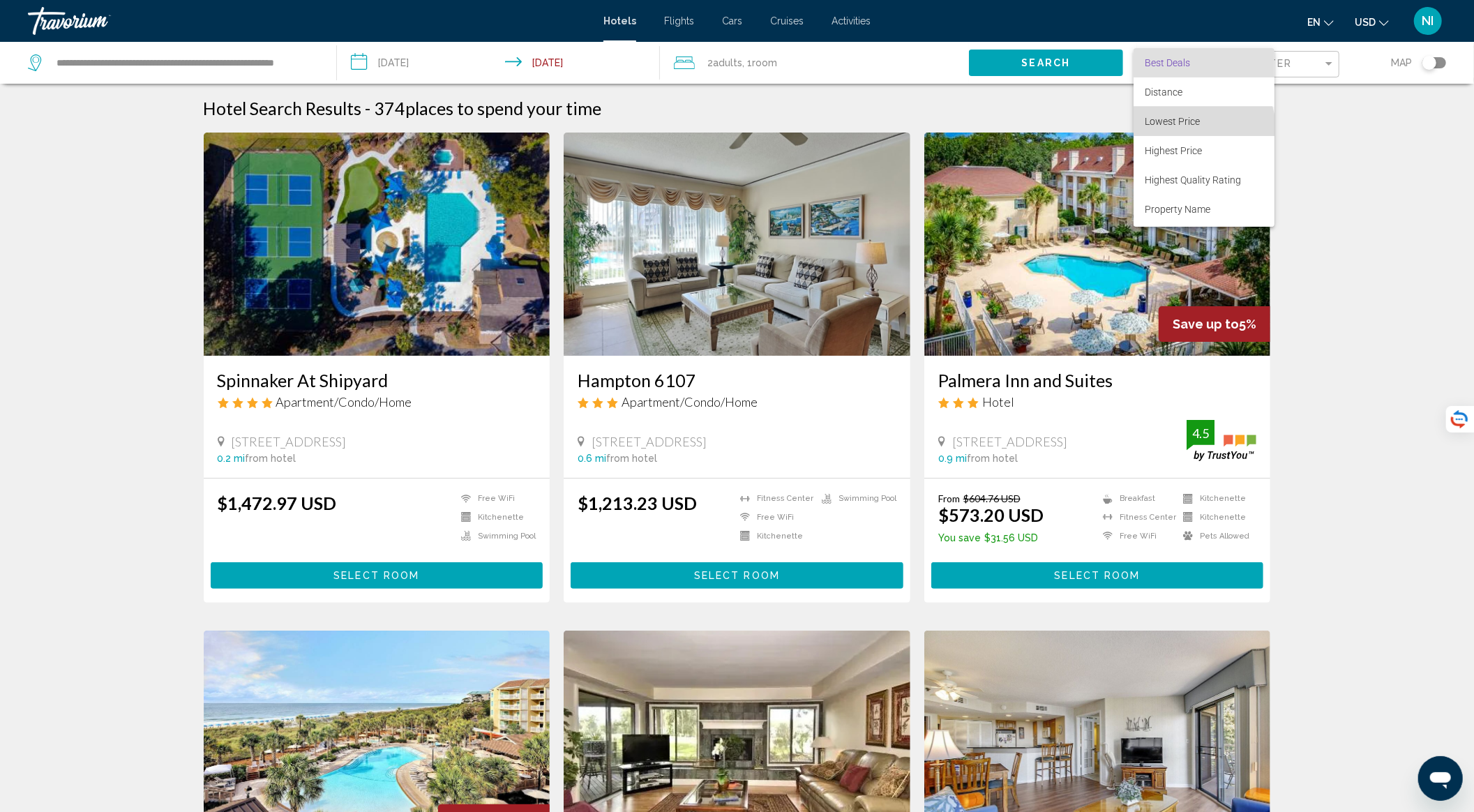
click at [1201, 128] on span "Lowest Price" at bounding box center [1204, 122] width 119 height 29
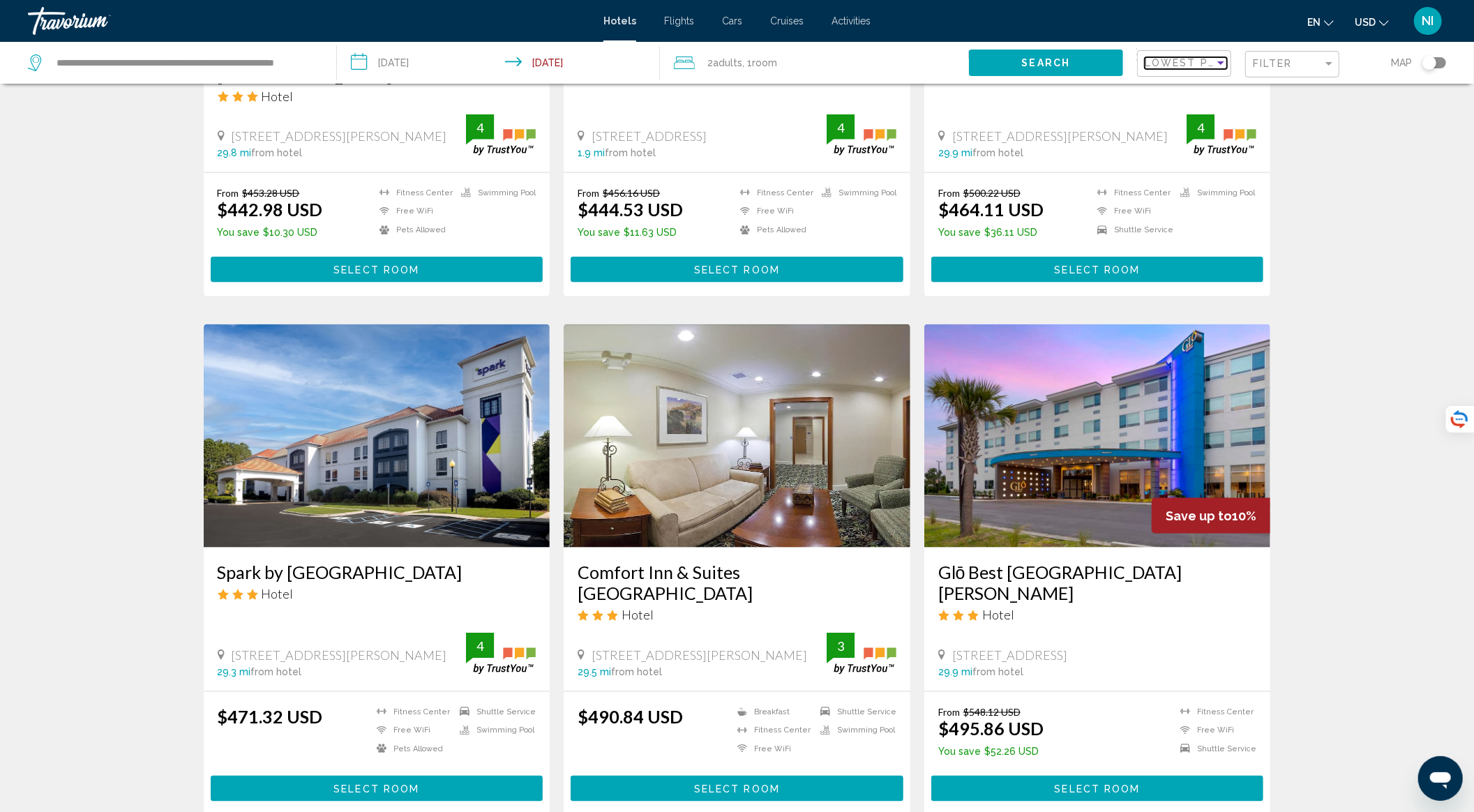
scroll to position [1580, 0]
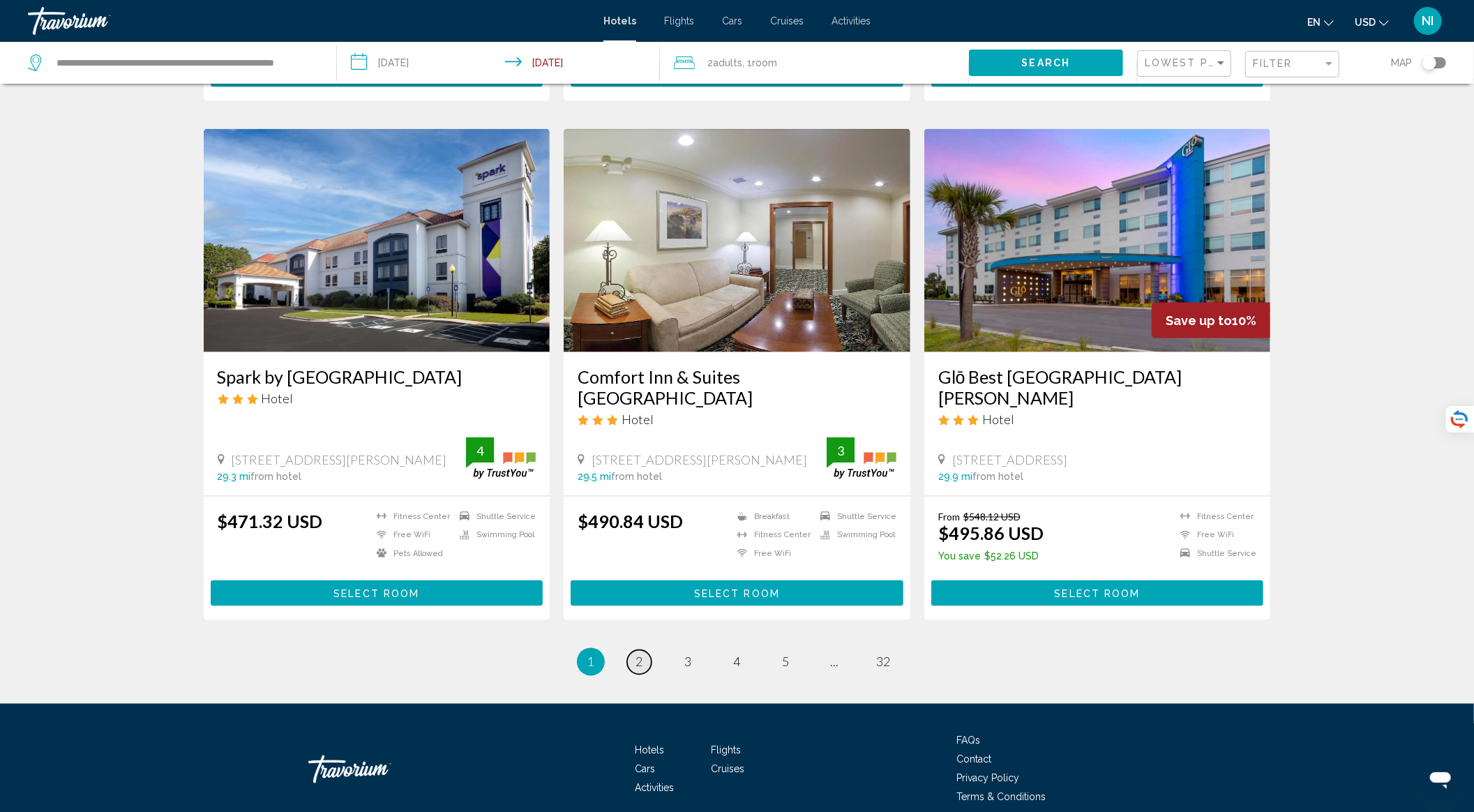
click at [638, 654] on span "2" at bounding box center [640, 662] width 7 height 15
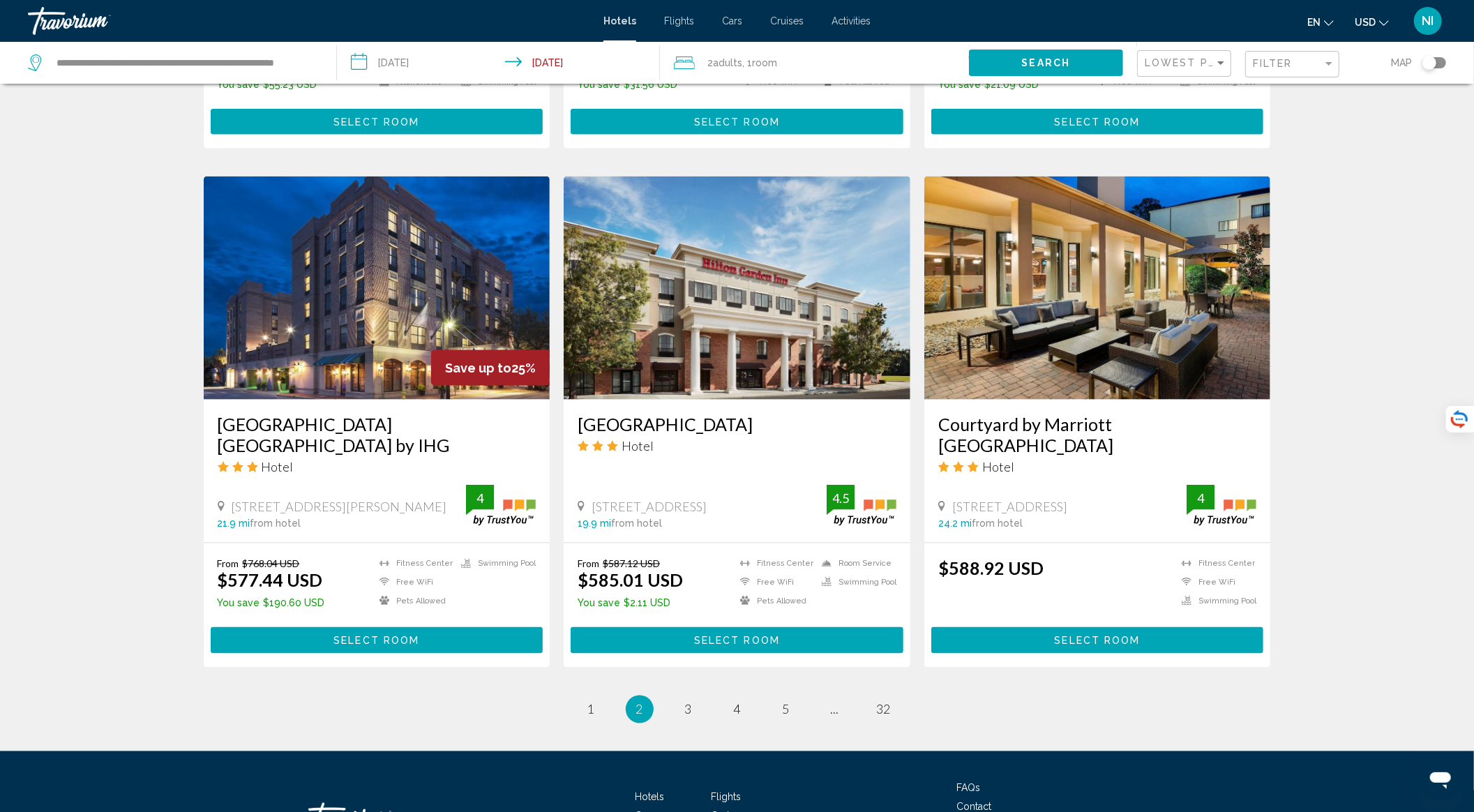
scroll to position [1620, 0]
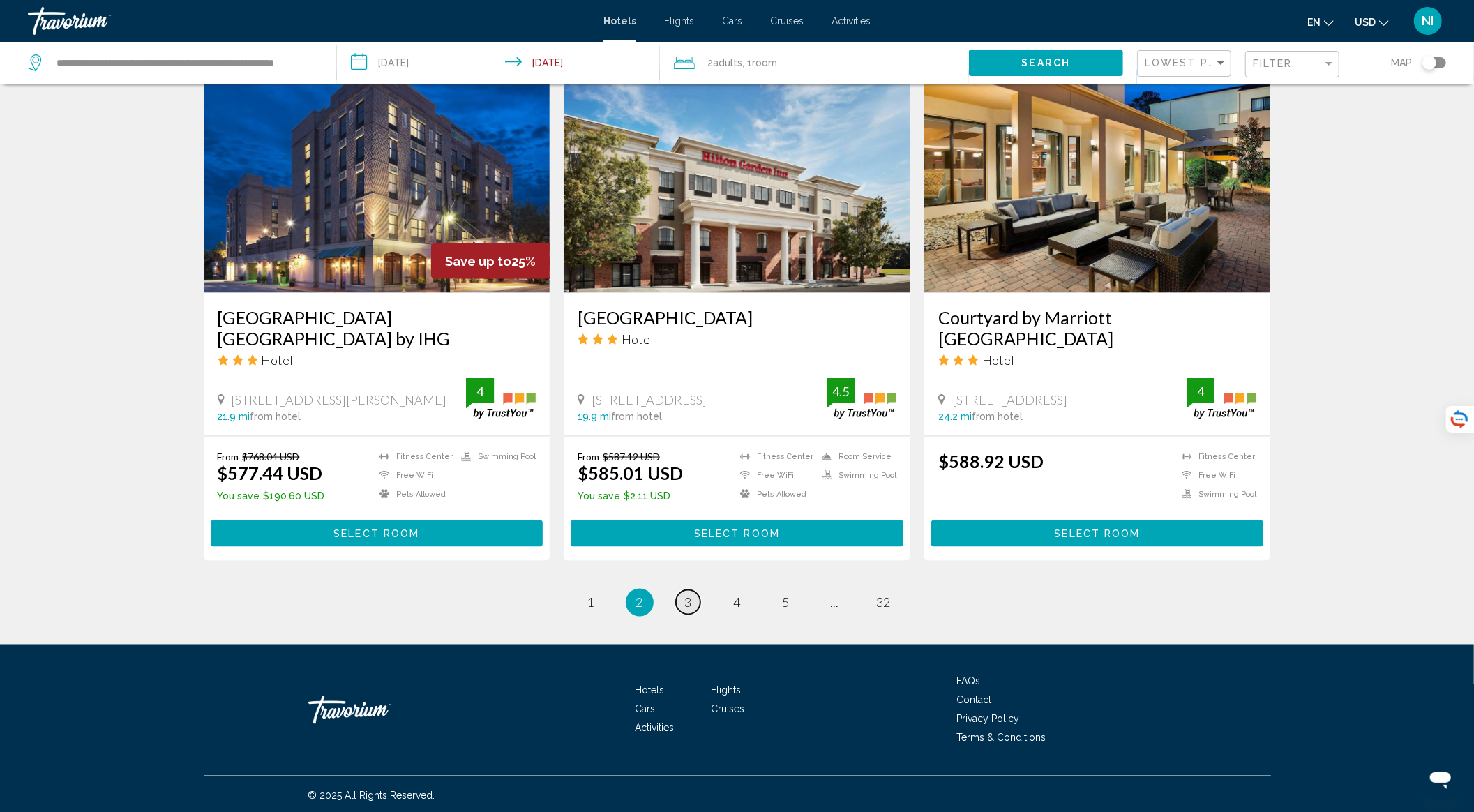
click at [685, 599] on span "3" at bounding box center [688, 602] width 7 height 15
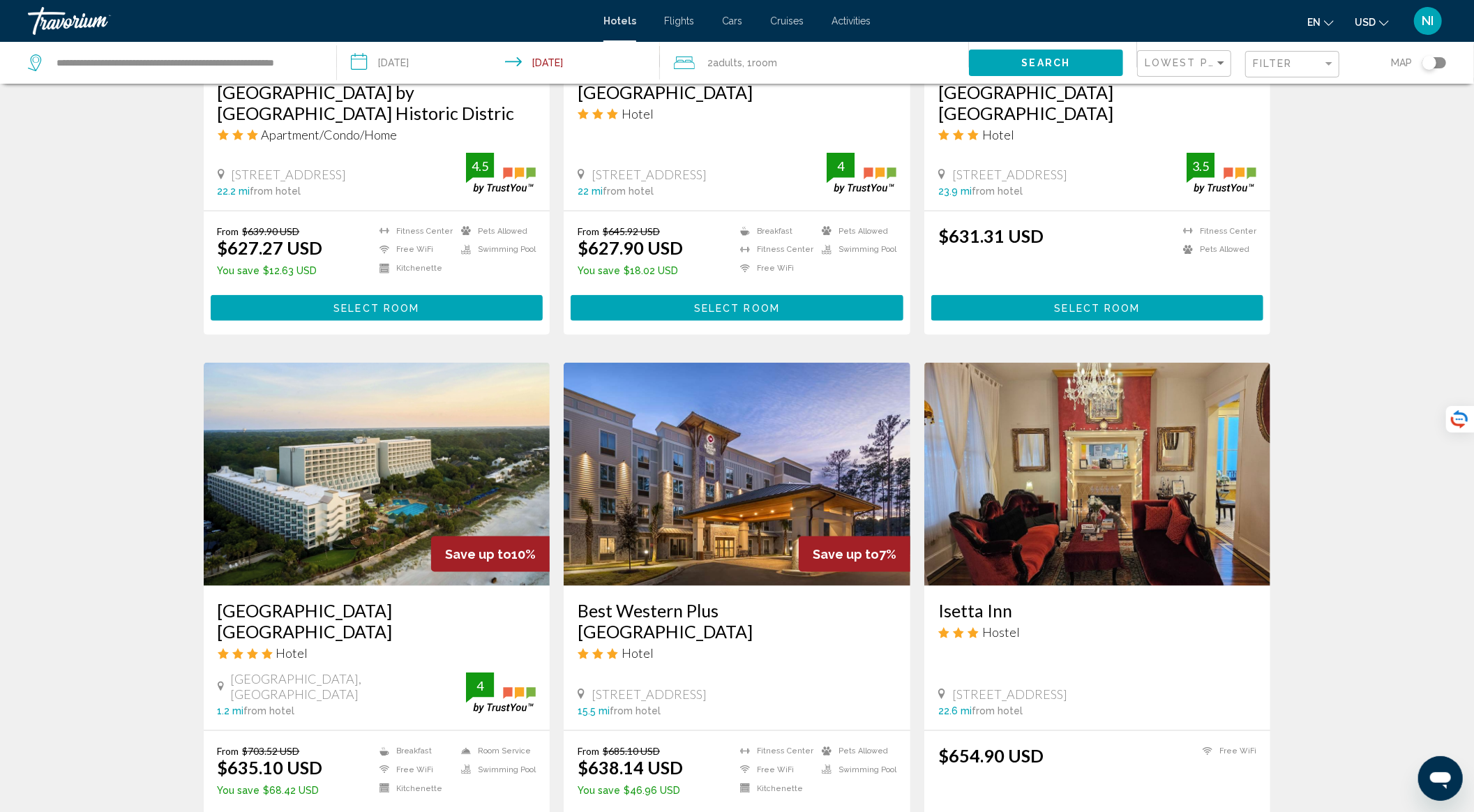
scroll to position [1488, 0]
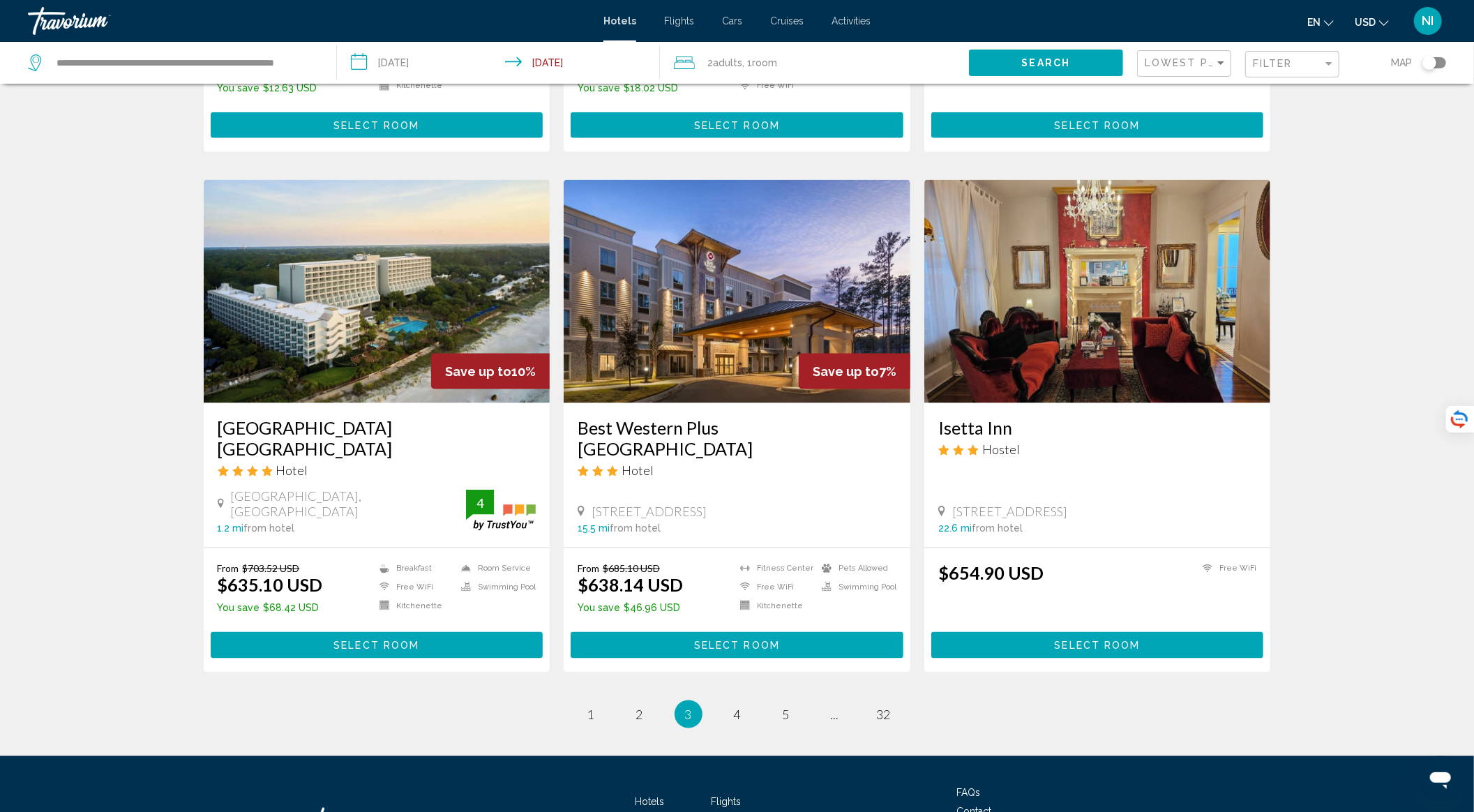
click at [421, 654] on button "Select Room" at bounding box center [377, 644] width 333 height 26
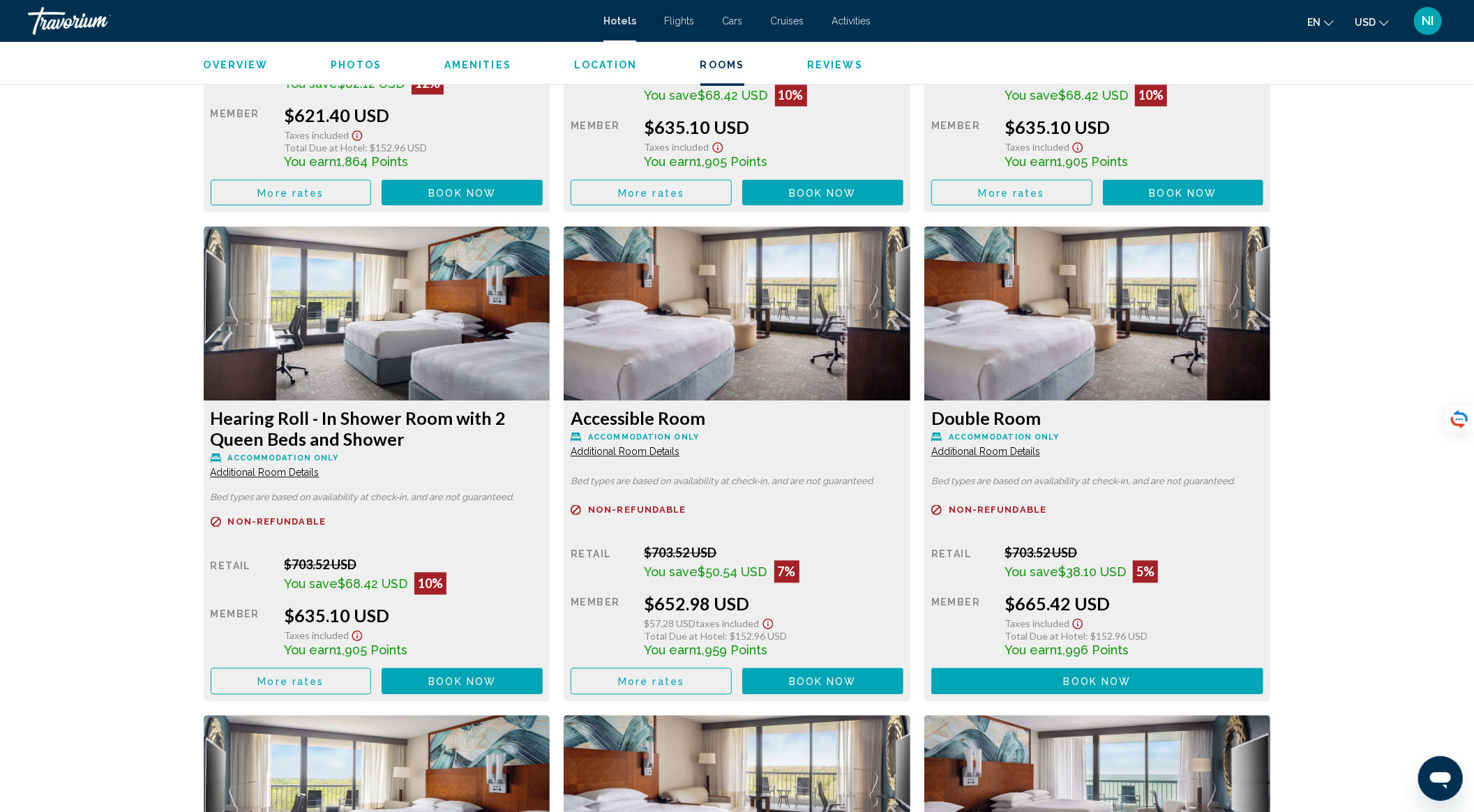
scroll to position [1859, 0]
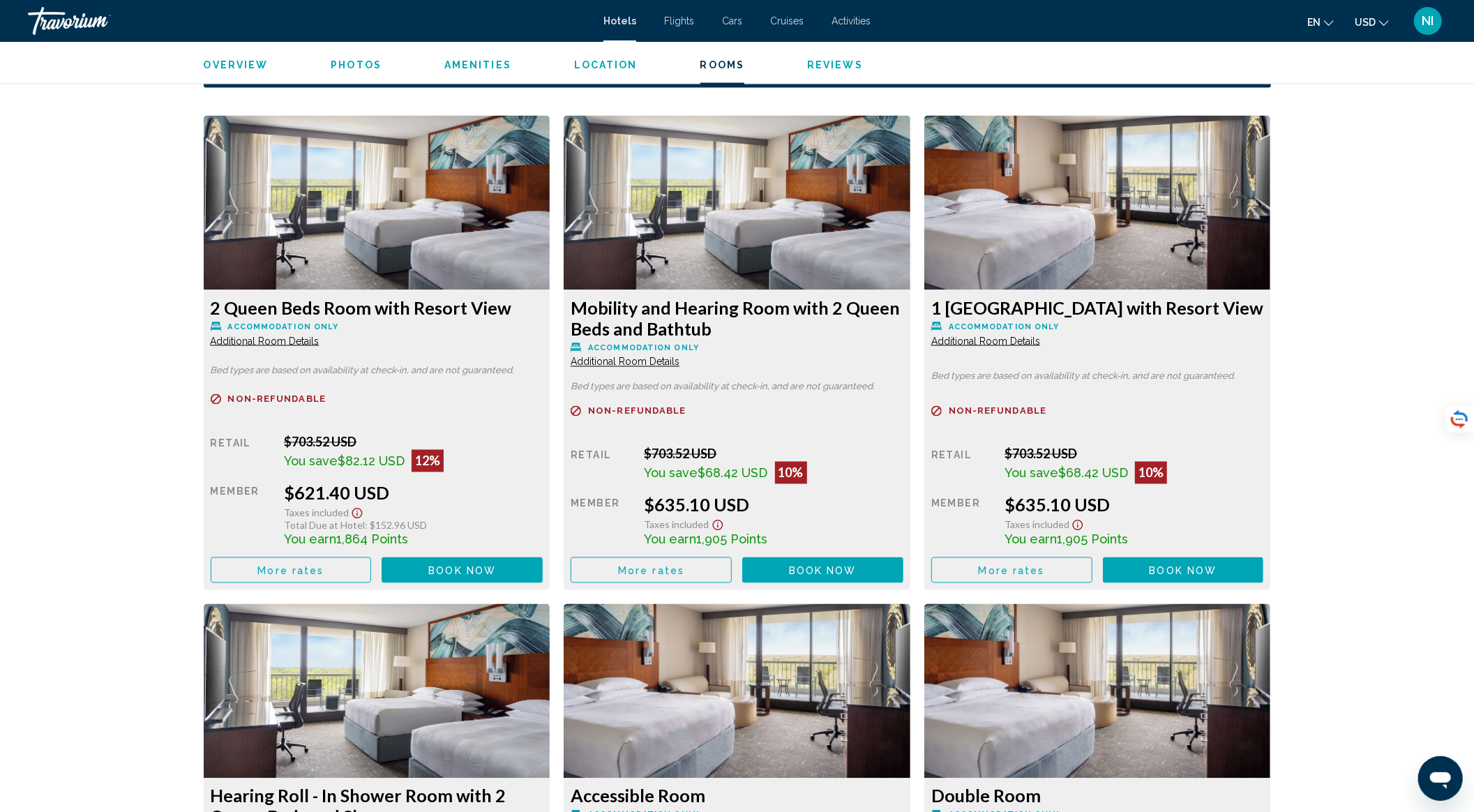
click at [347, 578] on button "More rates" at bounding box center [291, 569] width 161 height 26
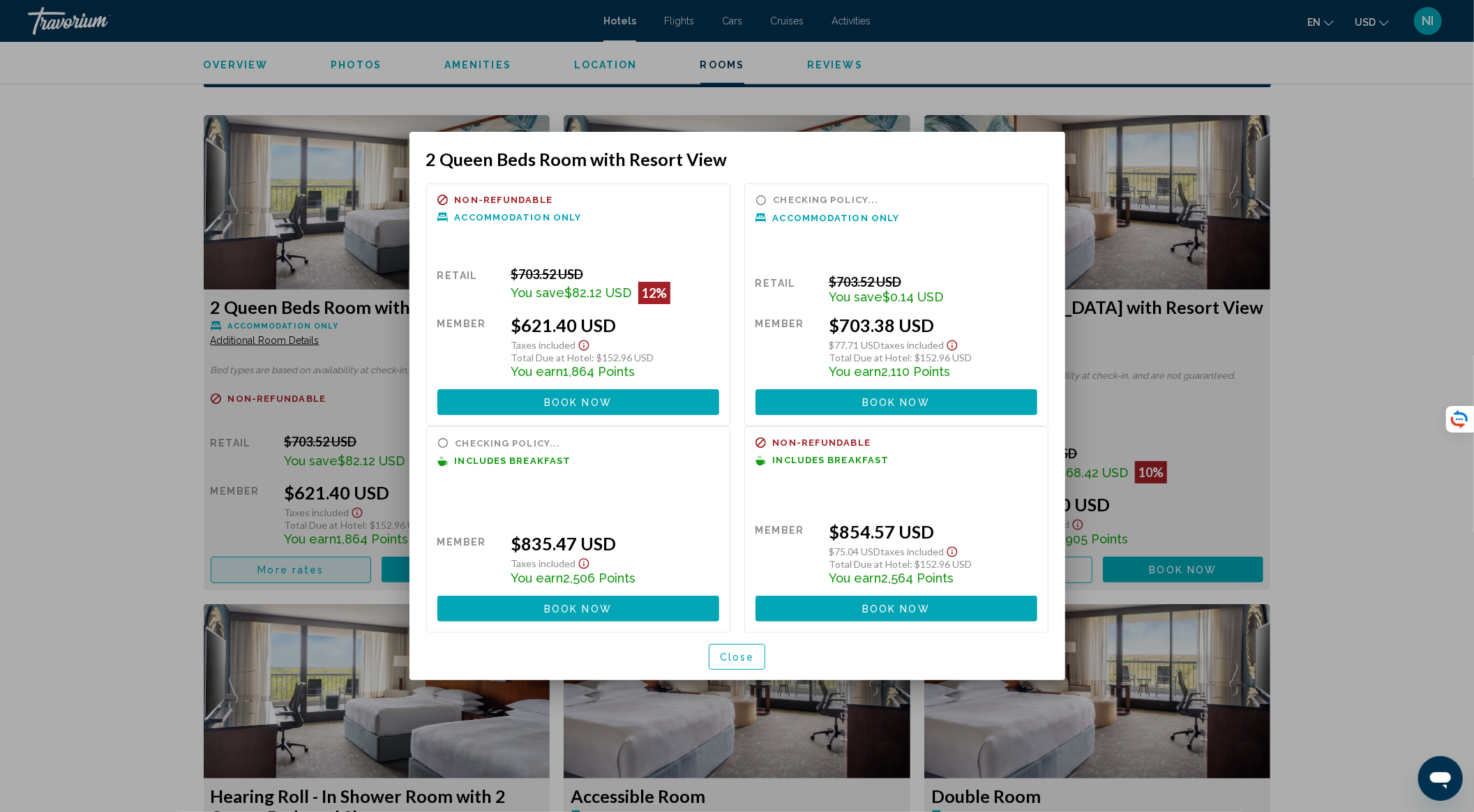
scroll to position [0, 0]
click at [745, 665] on button "Close" at bounding box center [737, 656] width 57 height 26
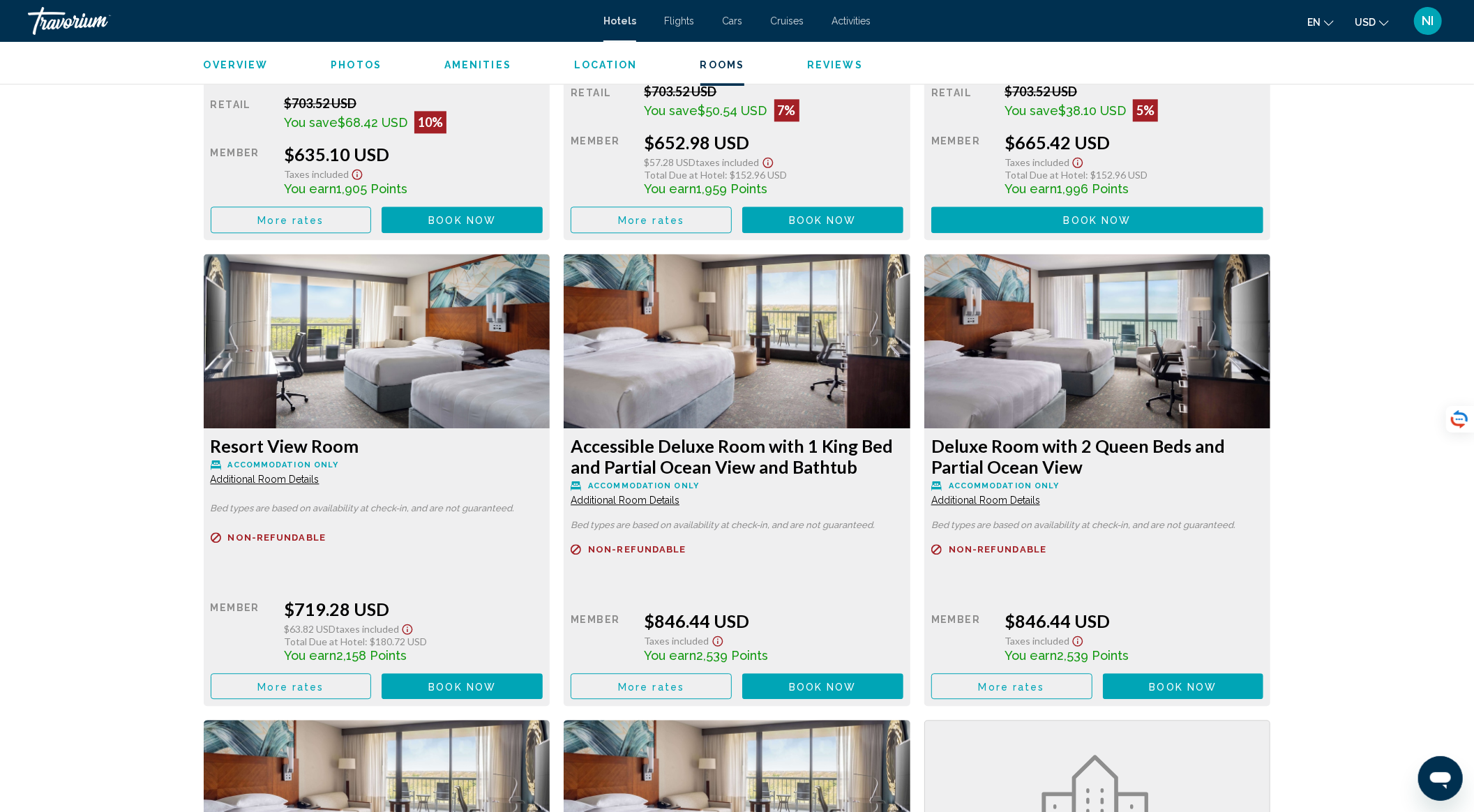
scroll to position [2696, 0]
